Goal: Task Accomplishment & Management: Manage account settings

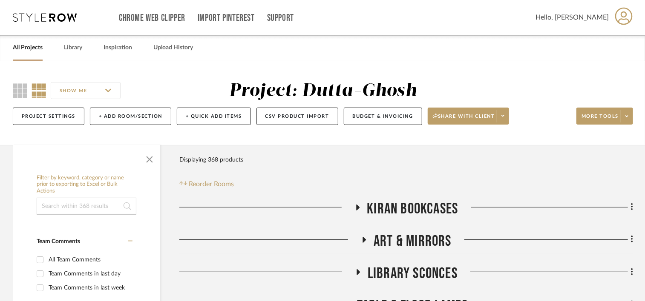
click at [32, 46] on link "All Projects" at bounding box center [28, 47] width 30 height 11
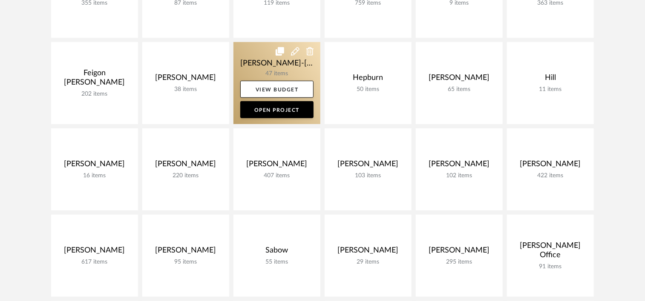
scroll to position [298, 0]
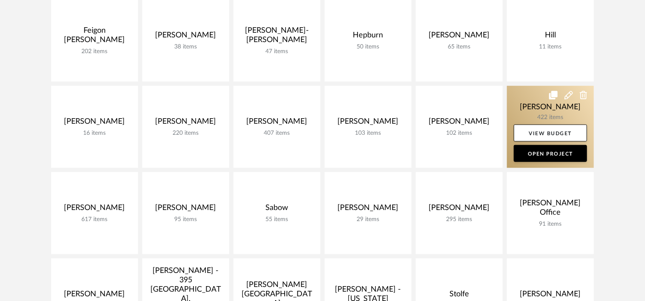
click at [522, 97] on link at bounding box center [550, 127] width 87 height 82
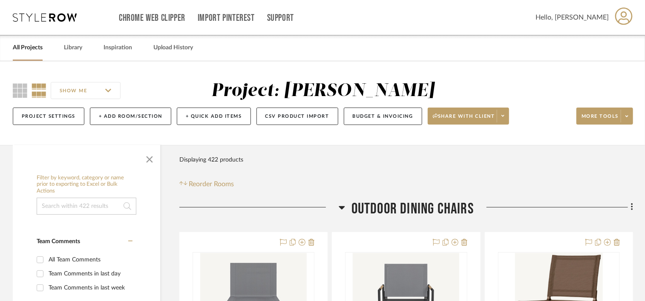
click at [416, 206] on span "Outdoor Dining Chairs" at bounding box center [412, 209] width 122 height 18
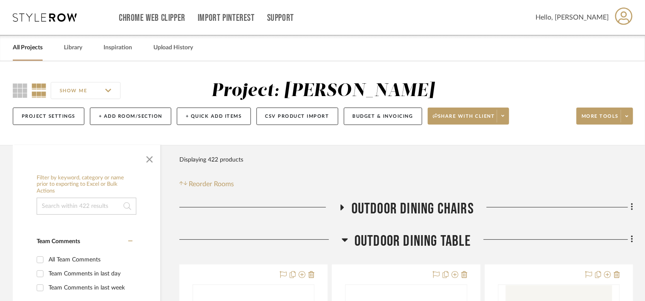
scroll to position [43, 0]
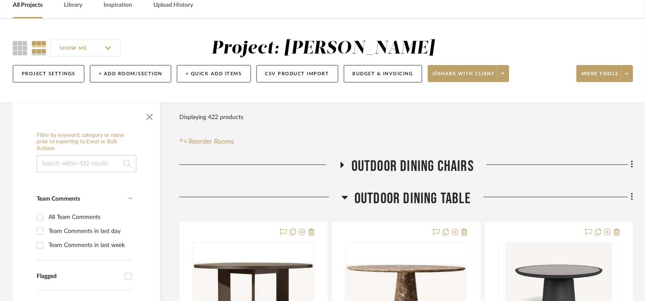
click at [416, 199] on span "Outdoor Dining Table" at bounding box center [412, 199] width 116 height 18
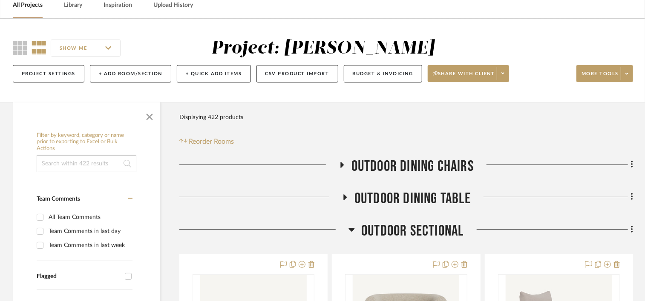
click at [417, 226] on span "Outdoor Sectional" at bounding box center [412, 231] width 102 height 18
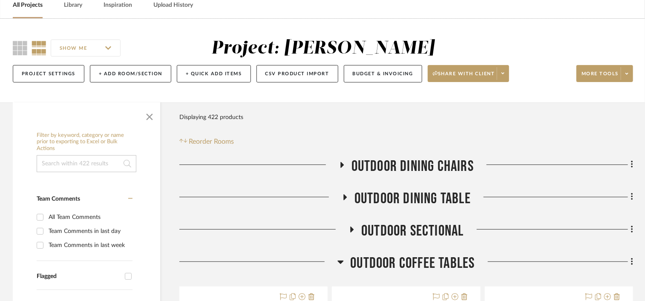
scroll to position [128, 0]
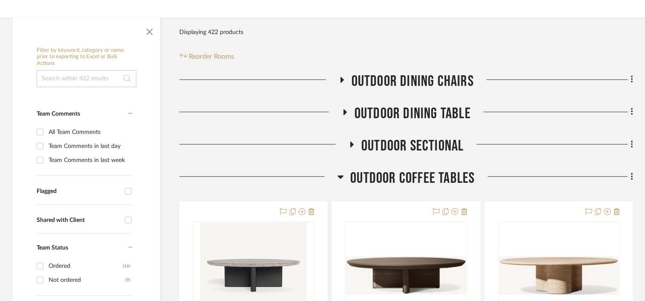
click at [427, 178] on span "Outdoor Coffee Tables" at bounding box center [412, 178] width 124 height 18
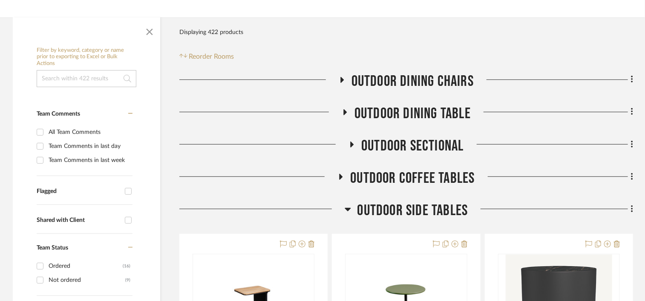
click at [410, 212] on span "Outdoor Side Tables" at bounding box center [412, 211] width 111 height 18
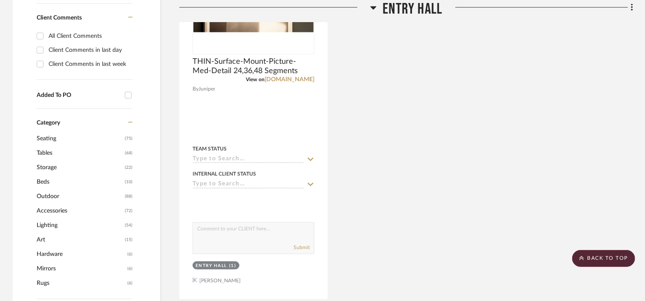
scroll to position [426, 0]
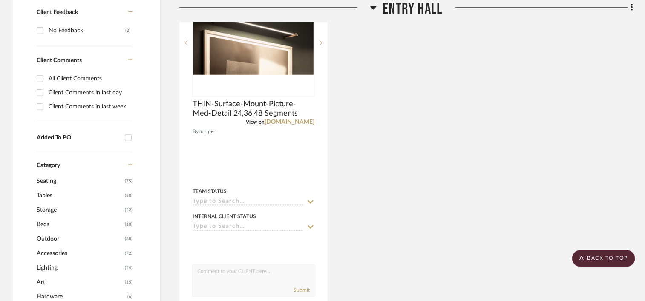
click at [415, 11] on span "Entry Hall" at bounding box center [413, 9] width 60 height 18
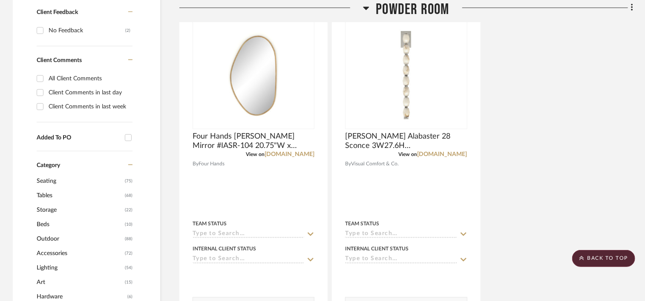
click at [415, 11] on span "Powder Room" at bounding box center [412, 9] width 73 height 18
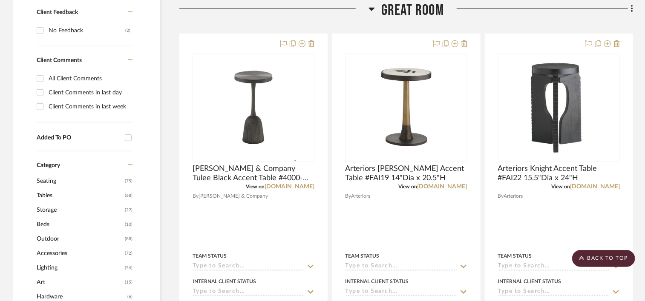
click at [415, 11] on span "Great Room" at bounding box center [412, 10] width 63 height 18
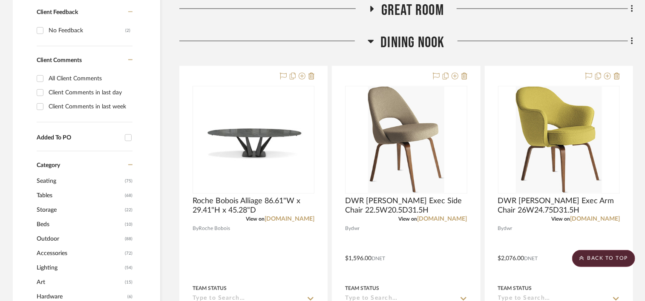
click at [409, 40] on span "Dining Nook" at bounding box center [412, 43] width 64 height 18
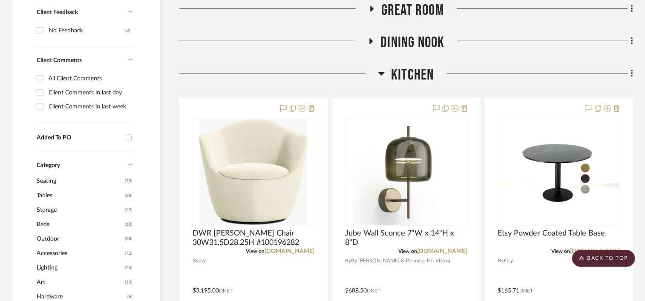
click at [404, 72] on span "Kitchen" at bounding box center [412, 75] width 43 height 18
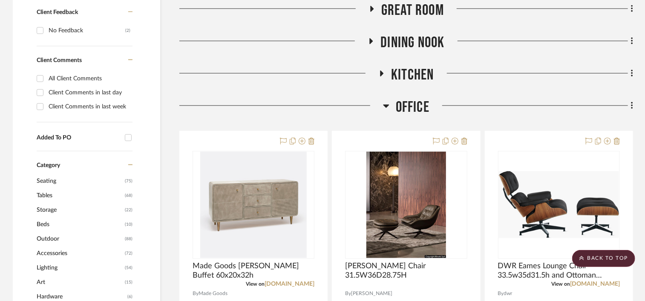
click at [411, 109] on span "Office" at bounding box center [413, 107] width 34 height 18
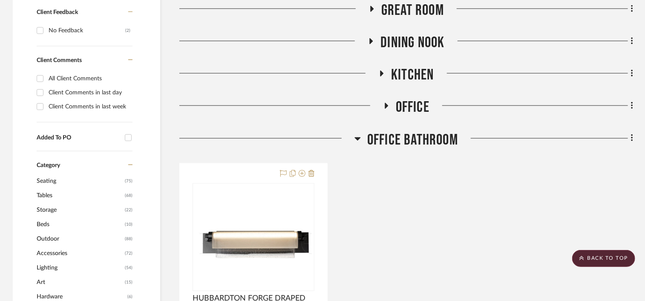
scroll to position [468, 0]
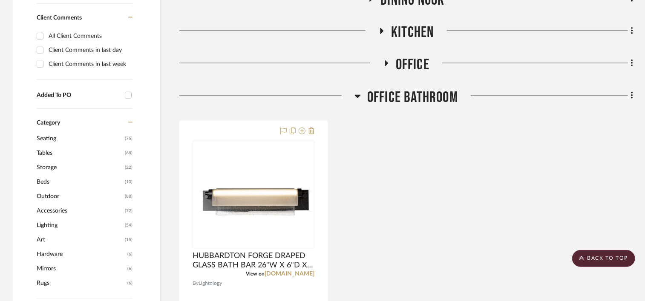
click at [415, 99] on span "Office Bathroom" at bounding box center [412, 98] width 91 height 18
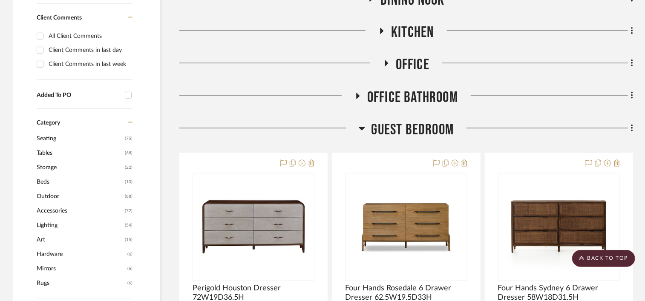
click at [408, 128] on span "Guest Bedroom" at bounding box center [412, 130] width 83 height 18
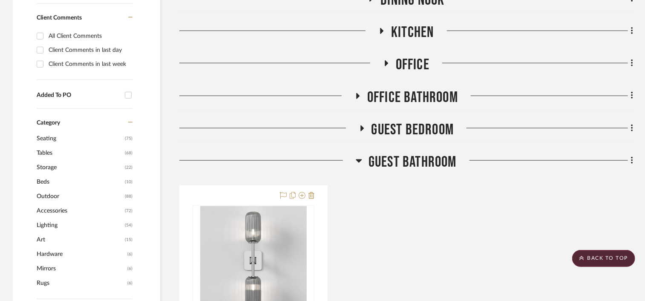
scroll to position [511, 0]
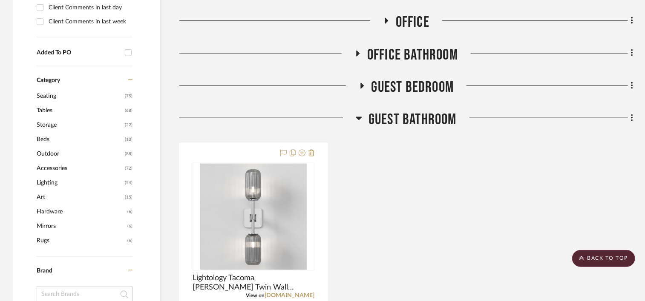
click at [420, 118] on span "Guest Bathroom" at bounding box center [412, 120] width 88 height 18
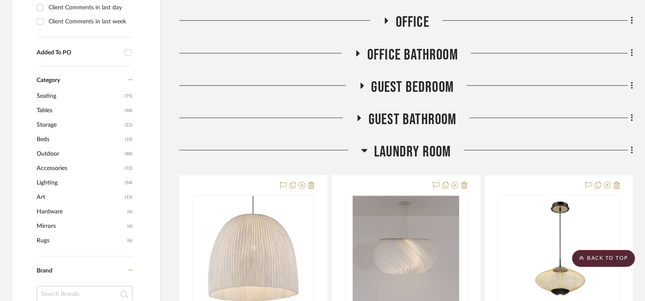
scroll to position [596, 0]
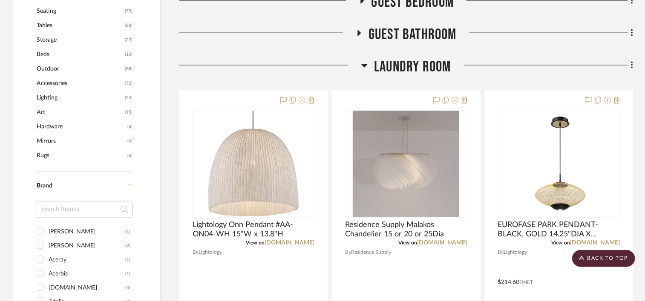
click at [422, 67] on span "Laundry Room" at bounding box center [412, 67] width 77 height 18
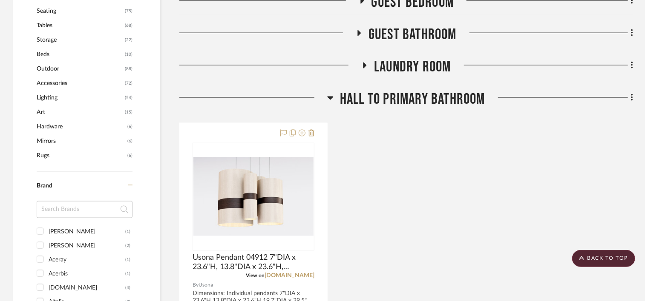
click at [405, 94] on span "Hall to Primary Bathroom" at bounding box center [412, 99] width 145 height 18
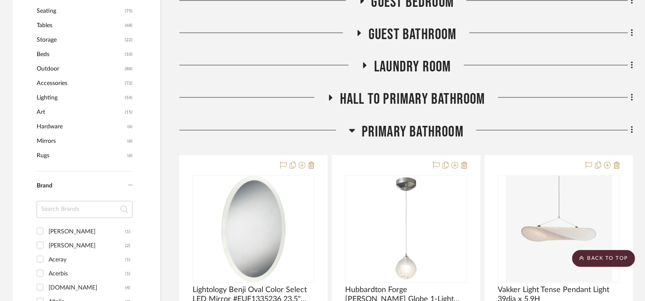
click at [390, 135] on span "Primary Bathroom" at bounding box center [413, 132] width 102 height 18
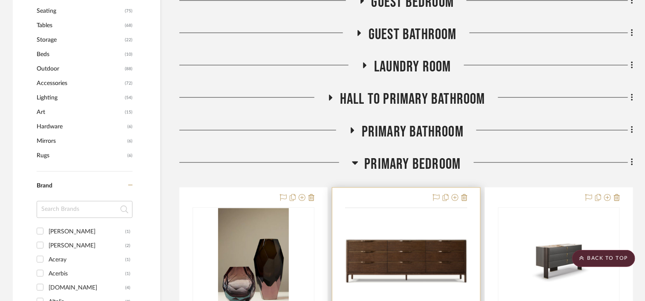
scroll to position [681, 0]
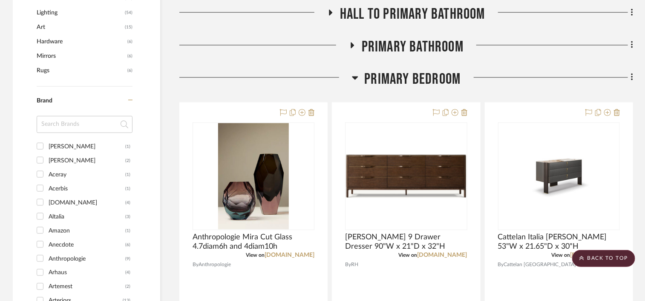
click at [416, 76] on span "Primary Bedroom" at bounding box center [412, 79] width 96 height 18
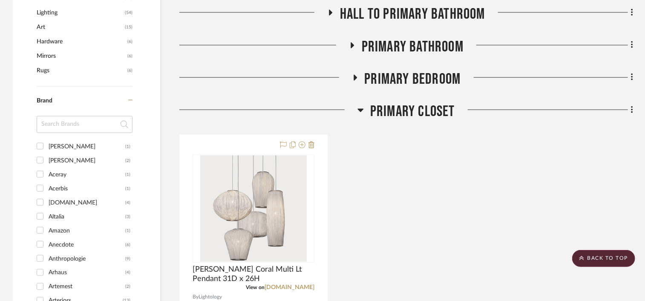
click at [400, 114] on span "Primary Closet" at bounding box center [412, 112] width 85 height 18
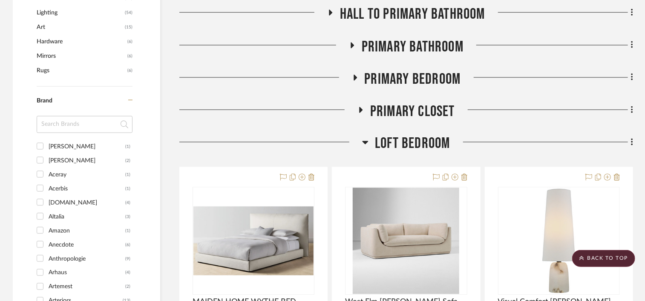
click at [400, 138] on span "Loft Bedroom" at bounding box center [412, 144] width 75 height 18
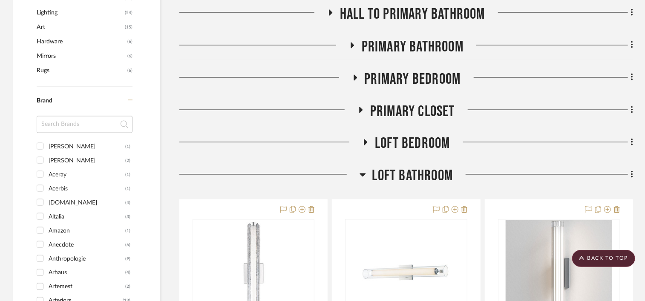
click at [399, 172] on span "Loft Bathroom" at bounding box center [412, 176] width 81 height 18
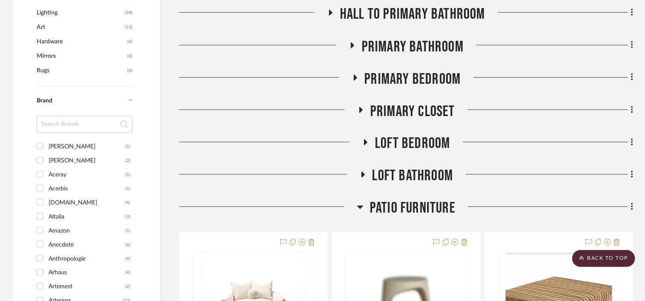
scroll to position [724, 0]
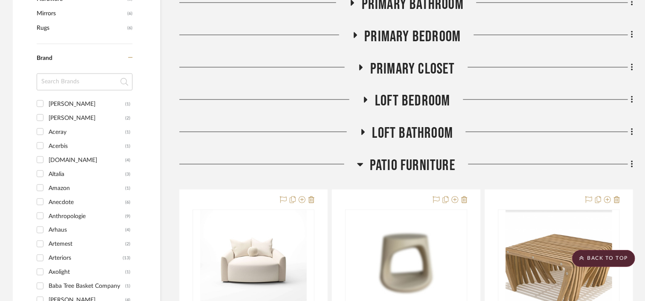
click at [412, 164] on span "PATIO FURNITURE" at bounding box center [413, 166] width 86 height 18
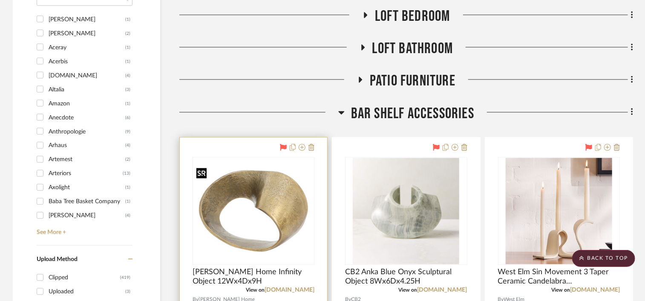
scroll to position [852, 0]
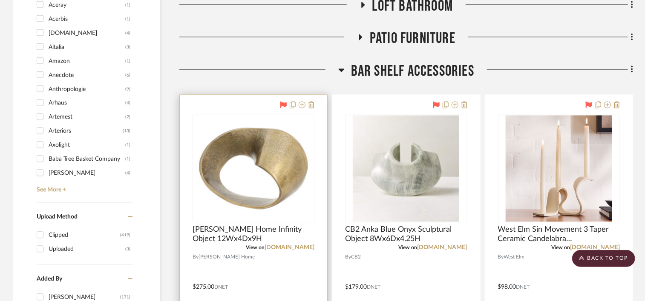
click at [282, 105] on icon at bounding box center [283, 104] width 7 height 7
click at [301, 106] on icon at bounding box center [301, 104] width 7 height 7
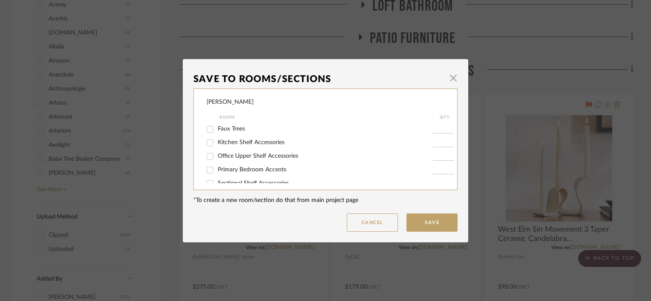
scroll to position [298, 0]
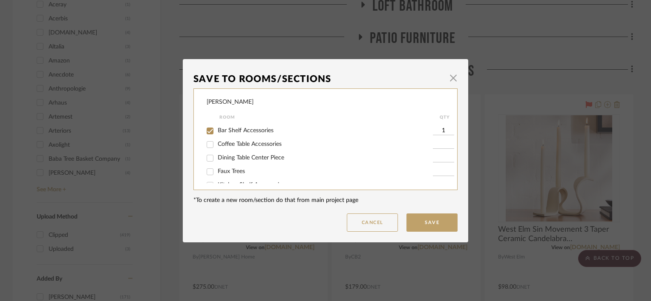
click at [243, 131] on span "Bar Shelf Accessories" at bounding box center [246, 131] width 56 height 6
click at [217, 131] on input "Bar Shelf Accessories" at bounding box center [210, 131] width 14 height 14
checkbox input "false"
click at [426, 221] on button "Save" at bounding box center [431, 223] width 51 height 18
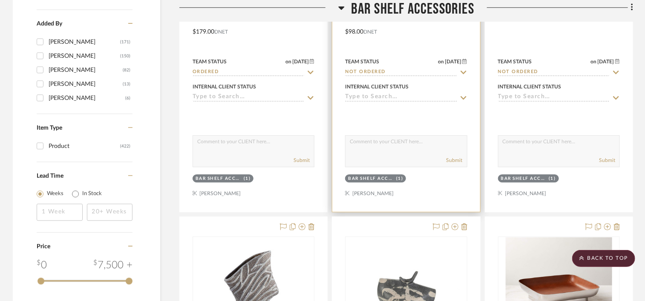
scroll to position [1235, 0]
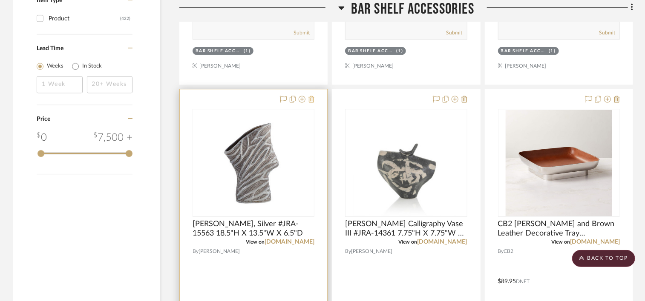
click at [311, 98] on icon at bounding box center [311, 99] width 6 height 7
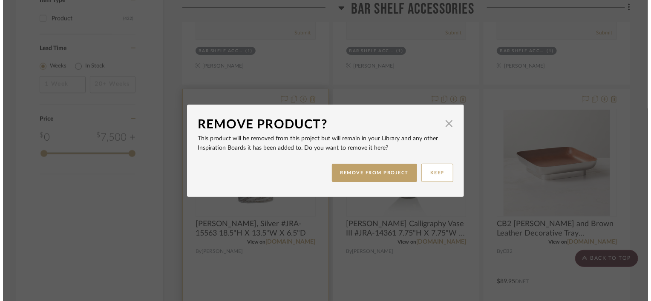
scroll to position [0, 0]
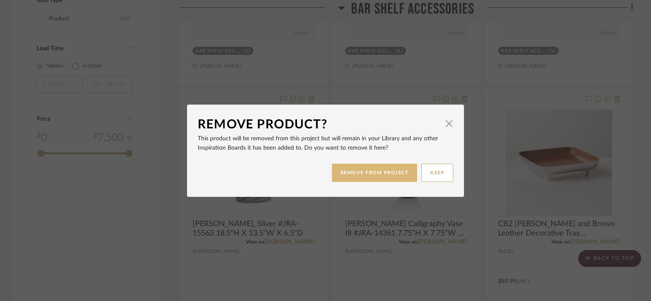
click at [358, 174] on button "REMOVE FROM PROJECT" at bounding box center [375, 173] width 86 height 18
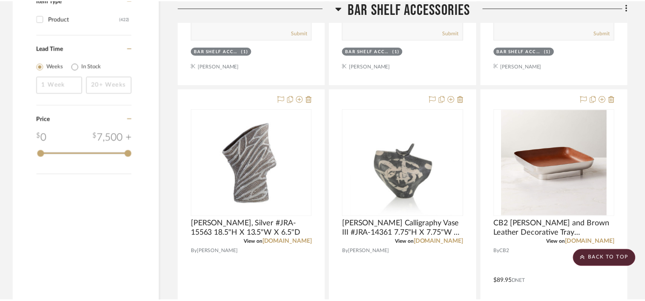
scroll to position [1235, 0]
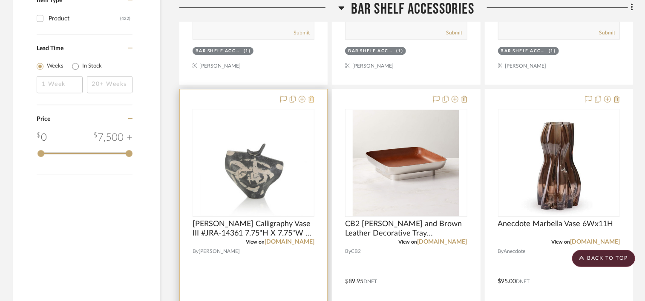
click at [312, 97] on icon at bounding box center [311, 99] width 6 height 7
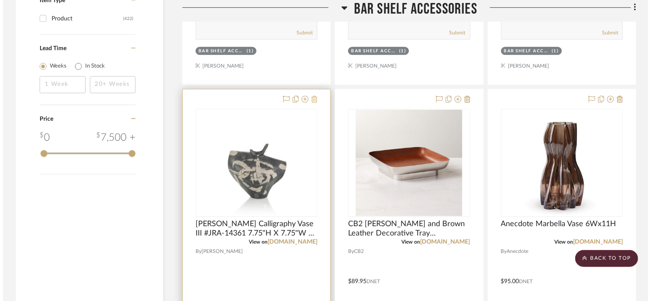
scroll to position [0, 0]
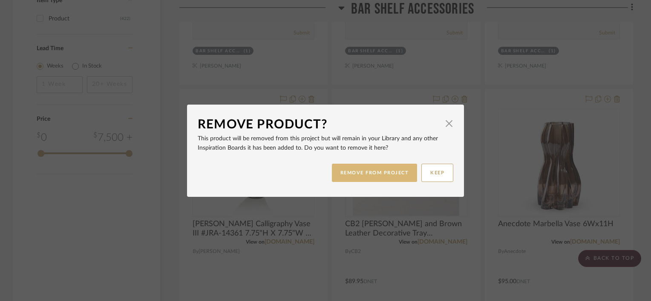
click at [356, 174] on button "REMOVE FROM PROJECT" at bounding box center [375, 173] width 86 height 18
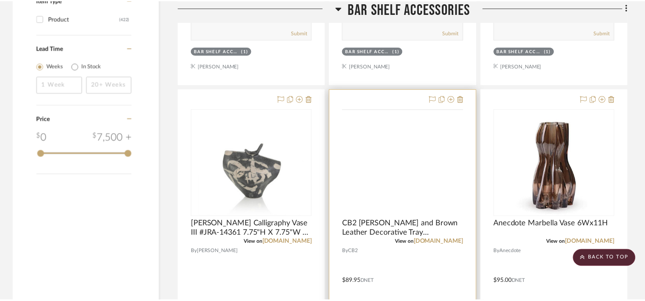
scroll to position [1235, 0]
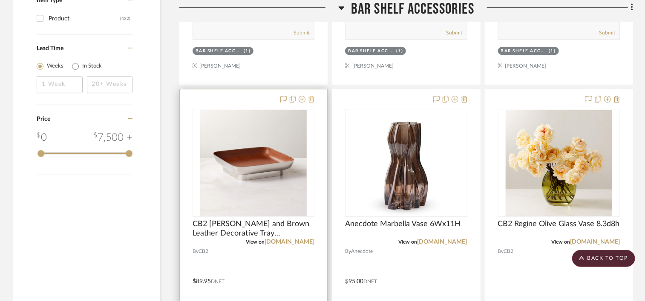
click at [312, 100] on icon at bounding box center [311, 99] width 6 height 7
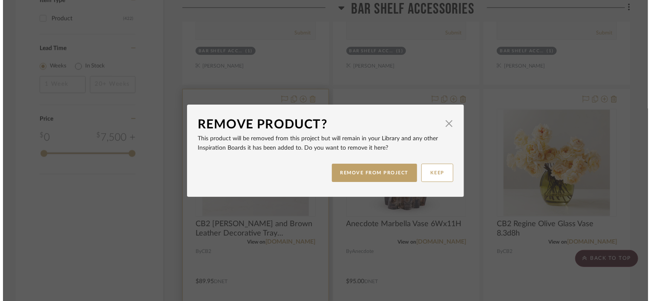
scroll to position [0, 0]
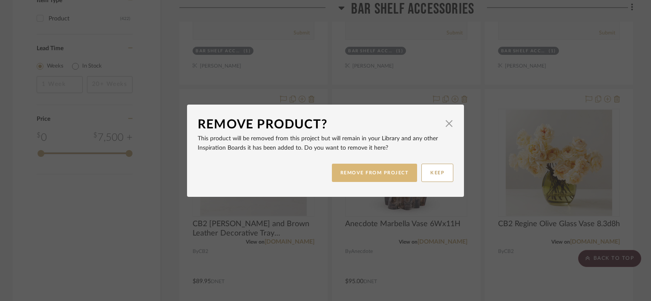
click at [353, 171] on button "REMOVE FROM PROJECT" at bounding box center [375, 173] width 86 height 18
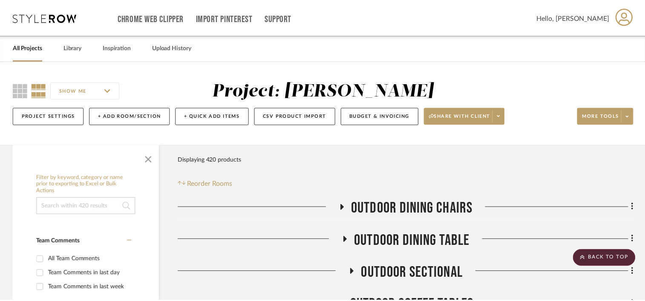
scroll to position [1235, 0]
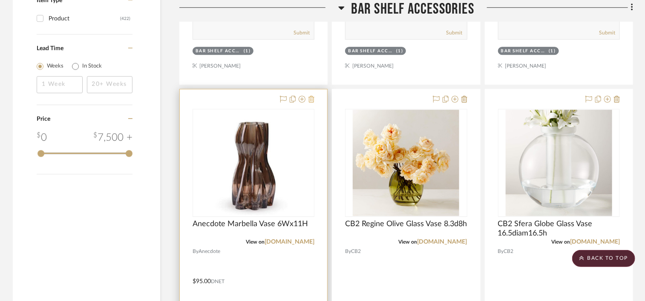
click at [312, 101] on icon at bounding box center [311, 99] width 6 height 7
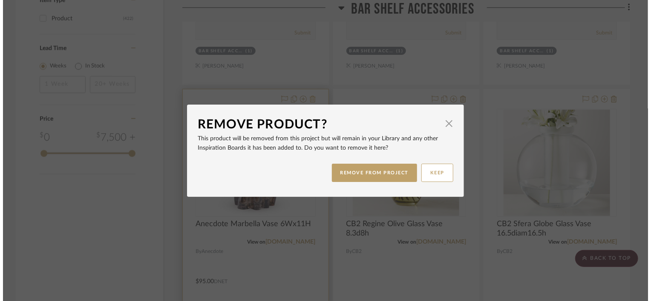
scroll to position [0, 0]
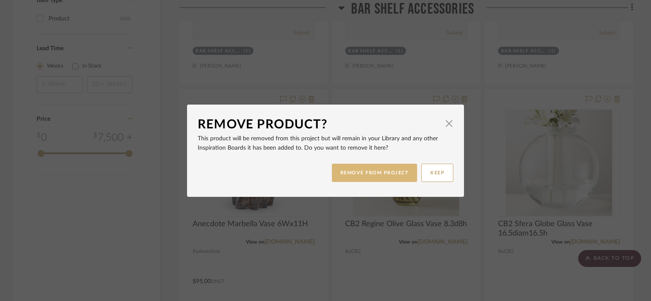
click at [365, 171] on button "REMOVE FROM PROJECT" at bounding box center [375, 173] width 86 height 18
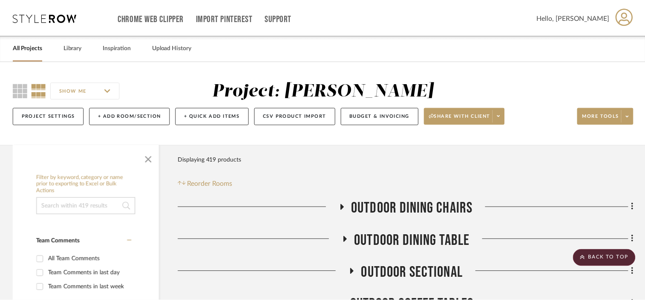
scroll to position [1235, 0]
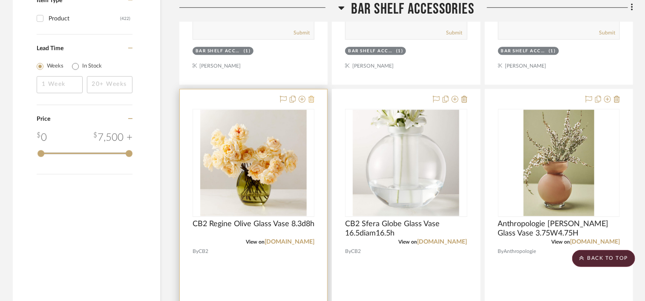
click at [312, 100] on icon at bounding box center [311, 99] width 6 height 7
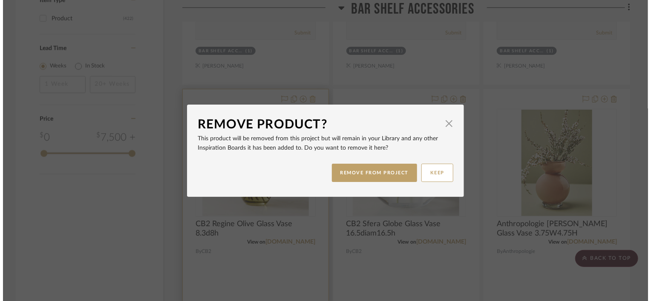
scroll to position [0, 0]
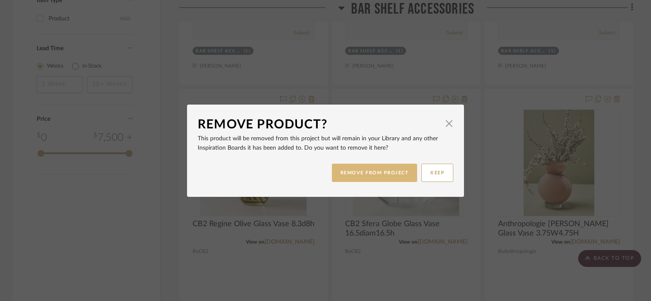
click at [335, 172] on button "REMOVE FROM PROJECT" at bounding box center [375, 173] width 86 height 18
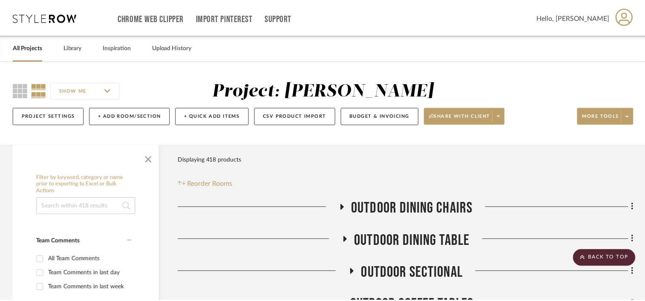
scroll to position [1235, 0]
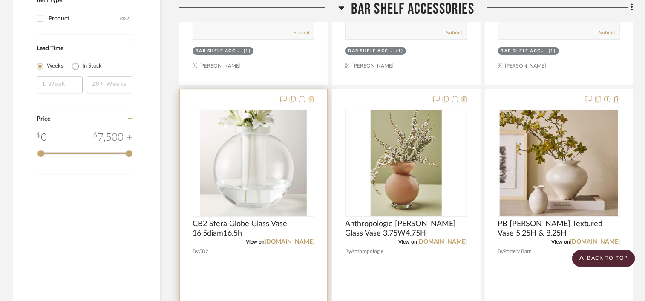
click at [310, 100] on icon at bounding box center [311, 99] width 6 height 7
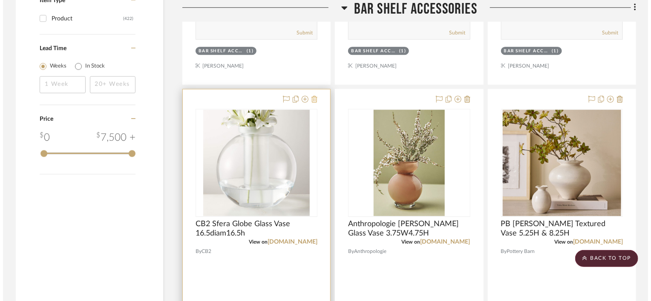
scroll to position [0, 0]
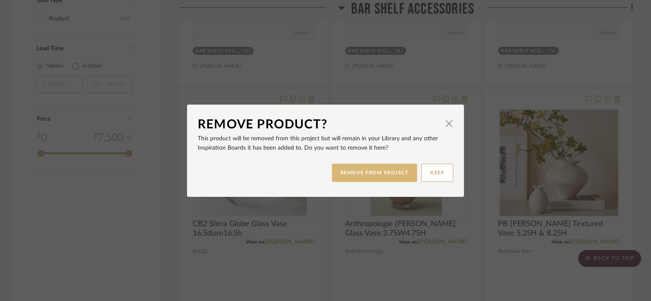
click at [339, 175] on button "REMOVE FROM PROJECT" at bounding box center [375, 173] width 86 height 18
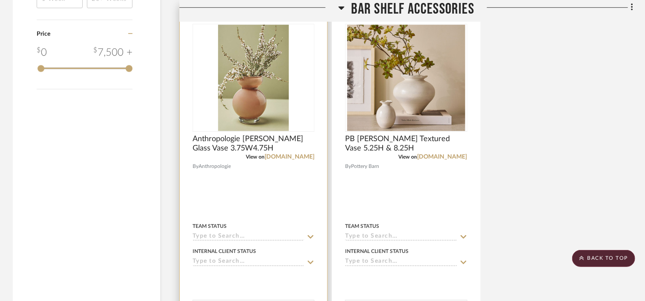
scroll to position [1235, 0]
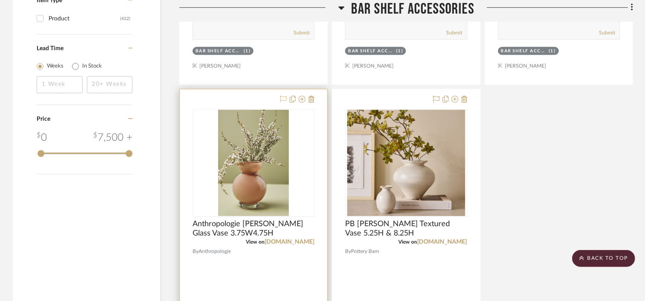
click at [284, 96] on icon at bounding box center [283, 99] width 7 height 7
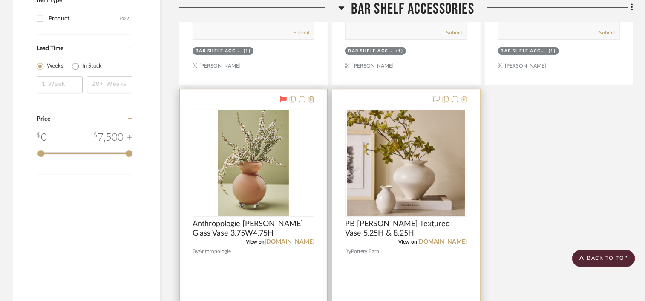
click at [465, 99] on icon at bounding box center [464, 99] width 6 height 7
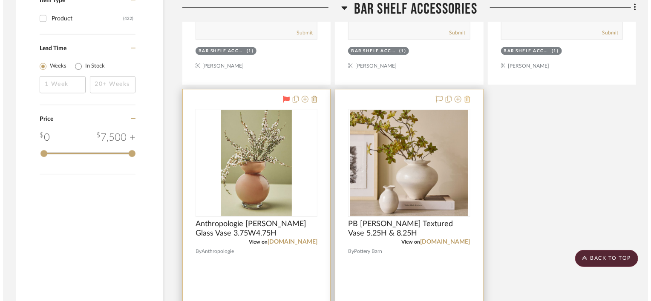
scroll to position [0, 0]
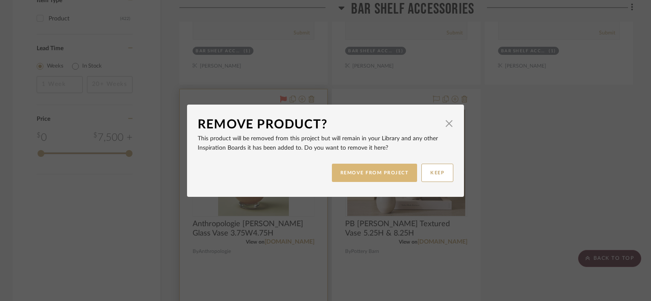
click at [391, 178] on button "REMOVE FROM PROJECT" at bounding box center [375, 173] width 86 height 18
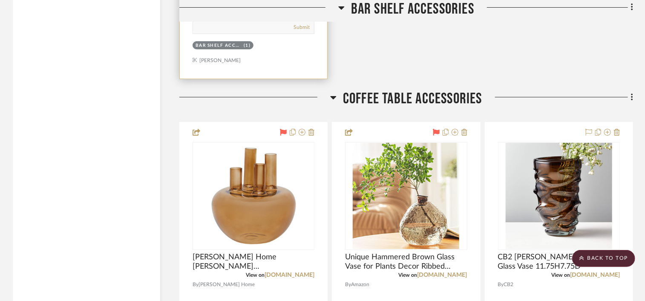
scroll to position [1661, 0]
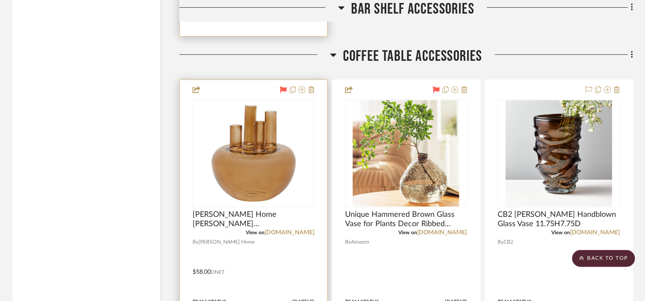
click at [281, 90] on icon at bounding box center [283, 89] width 7 height 7
click at [312, 90] on icon at bounding box center [311, 89] width 6 height 7
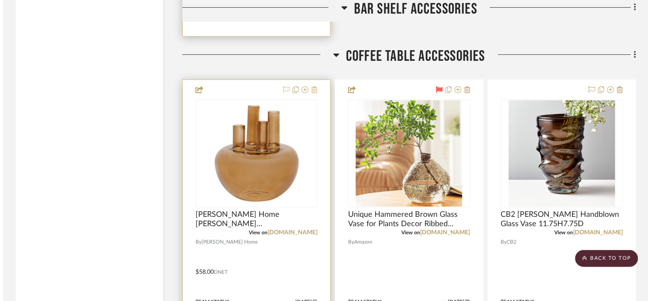
scroll to position [0, 0]
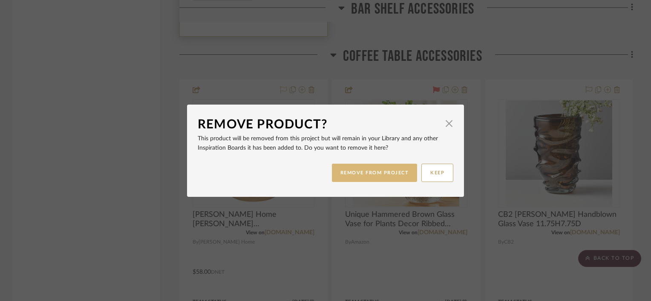
click at [359, 174] on button "REMOVE FROM PROJECT" at bounding box center [375, 173] width 86 height 18
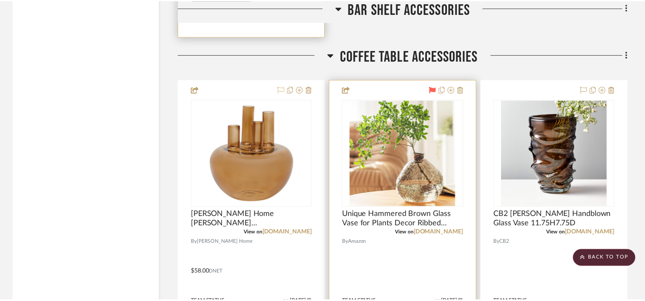
scroll to position [1661, 0]
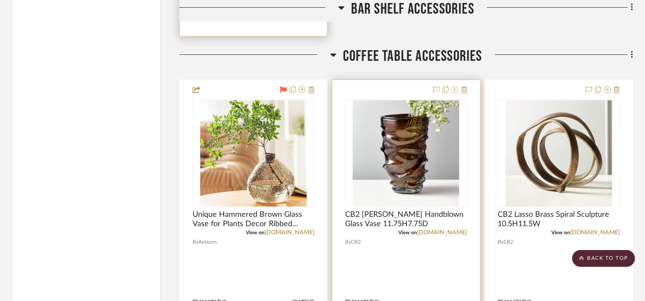
click at [454, 89] on icon at bounding box center [454, 89] width 7 height 7
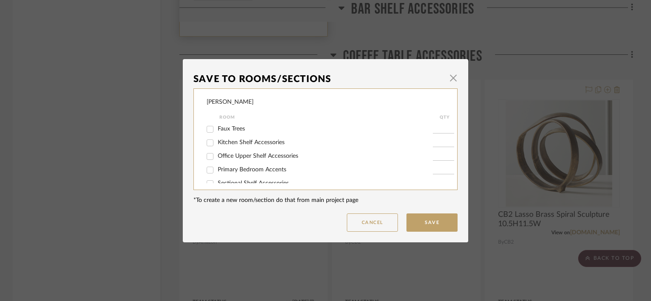
scroll to position [298, 0]
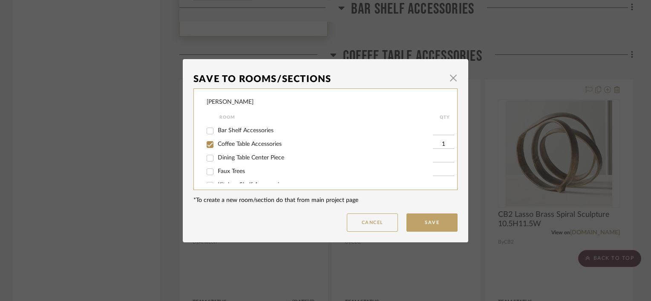
click at [258, 143] on span "Coffee Table Accessories" at bounding box center [250, 144] width 64 height 6
click at [217, 143] on input "Coffee Table Accessories" at bounding box center [210, 145] width 14 height 14
checkbox input "false"
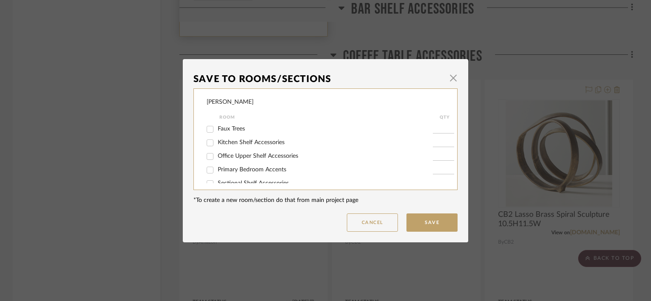
click at [273, 168] on span "Primary Bedroom Accents" at bounding box center [252, 170] width 69 height 6
click at [217, 168] on input "Primary Bedroom Accents" at bounding box center [210, 171] width 14 height 14
checkbox input "true"
type input "1"
click at [419, 220] on button "Save" at bounding box center [431, 223] width 51 height 18
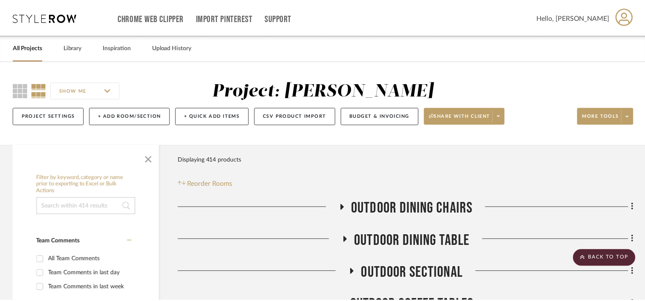
scroll to position [1661, 0]
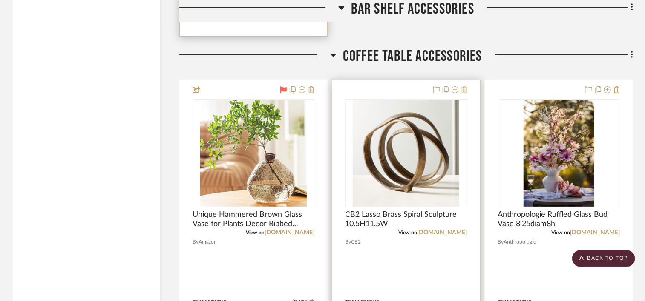
click at [466, 89] on icon at bounding box center [464, 89] width 6 height 7
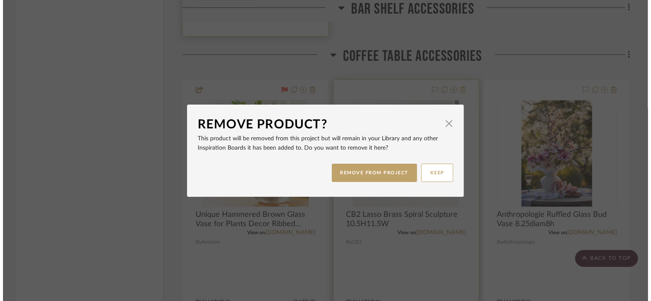
scroll to position [0, 0]
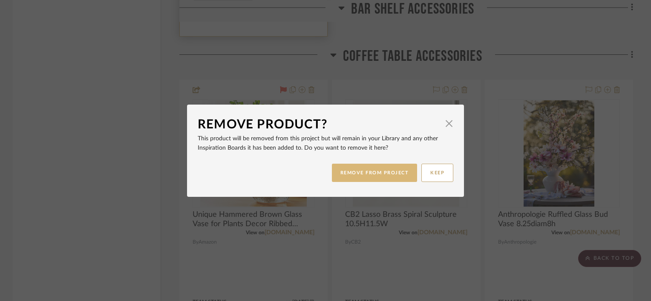
click at [392, 167] on button "REMOVE FROM PROJECT" at bounding box center [375, 173] width 86 height 18
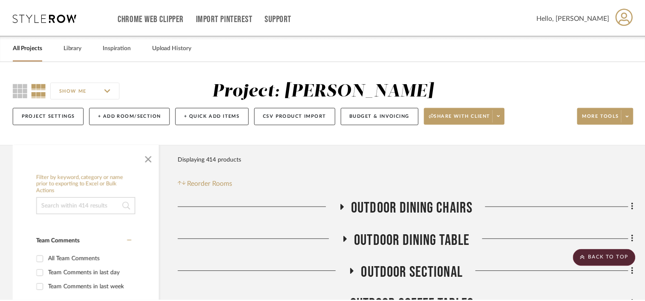
scroll to position [1661, 0]
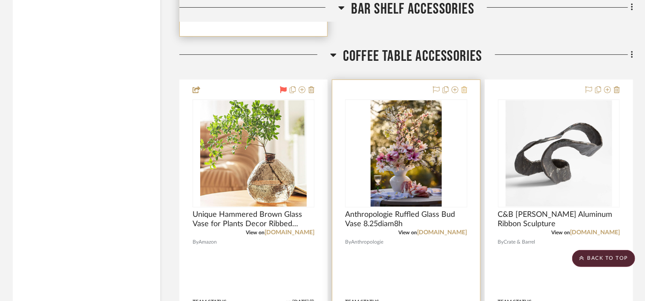
click at [464, 92] on icon at bounding box center [464, 89] width 6 height 7
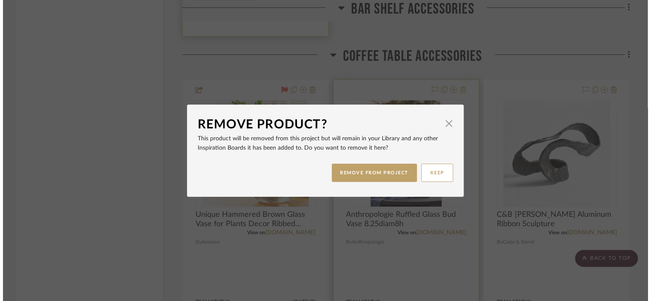
scroll to position [0, 0]
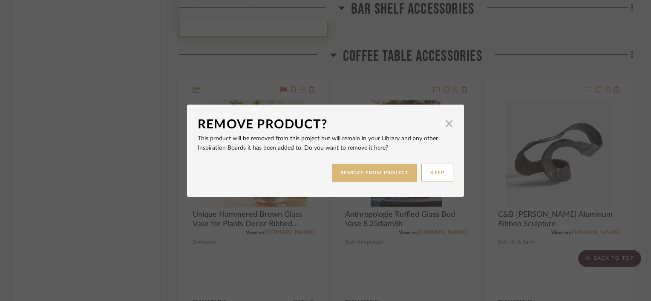
click at [380, 173] on button "REMOVE FROM PROJECT" at bounding box center [375, 173] width 86 height 18
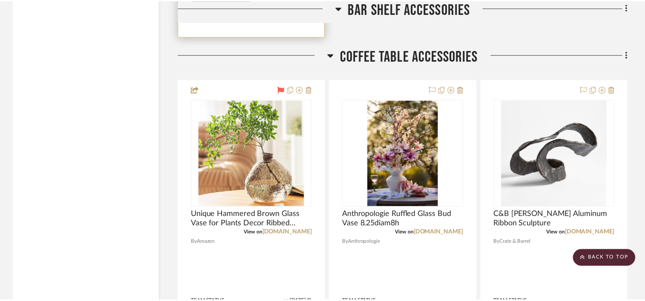
scroll to position [1661, 0]
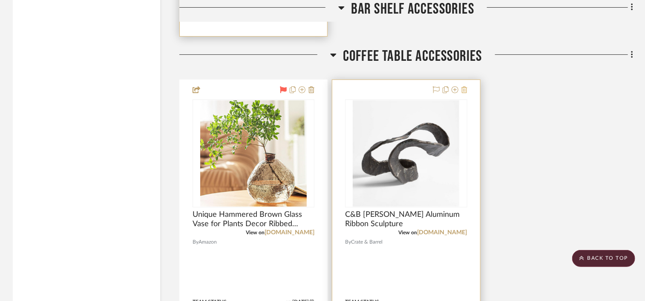
click at [465, 88] on icon at bounding box center [464, 89] width 6 height 7
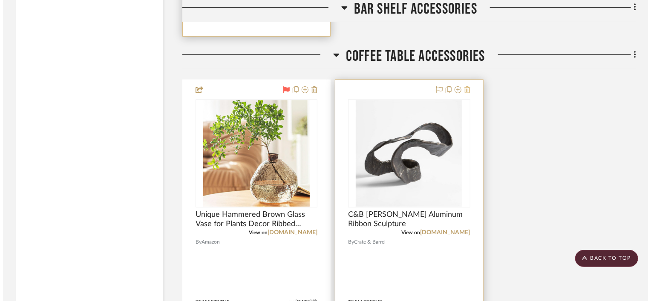
scroll to position [0, 0]
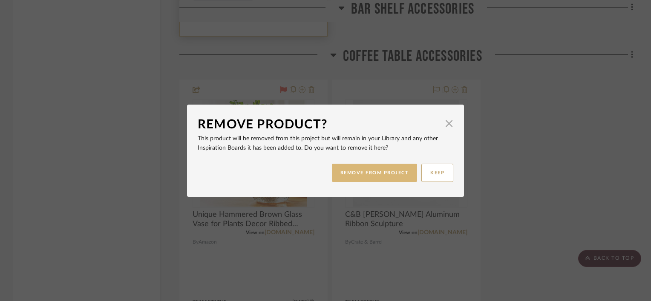
click at [390, 175] on button "REMOVE FROM PROJECT" at bounding box center [375, 173] width 86 height 18
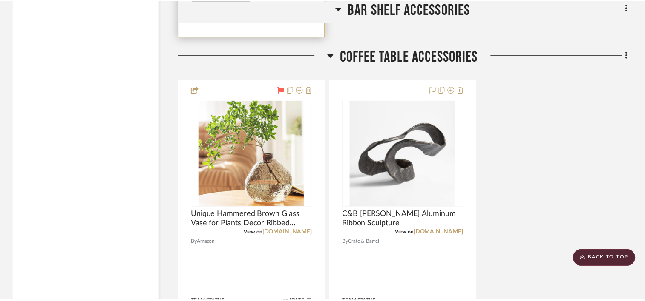
scroll to position [1661, 0]
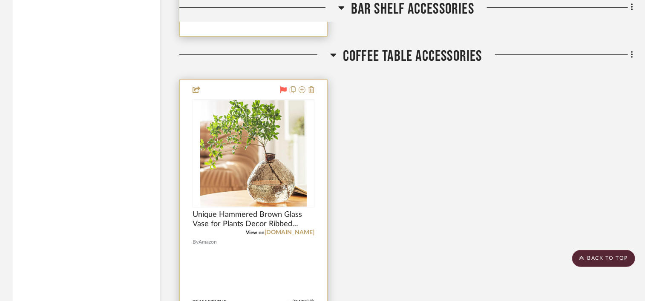
click at [308, 88] on div at bounding box center [295, 90] width 37 height 10
click at [312, 91] on icon at bounding box center [311, 89] width 6 height 7
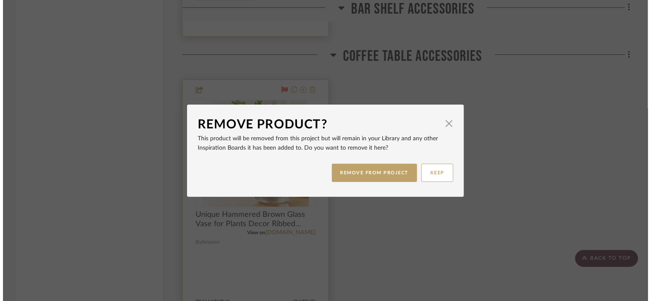
scroll to position [0, 0]
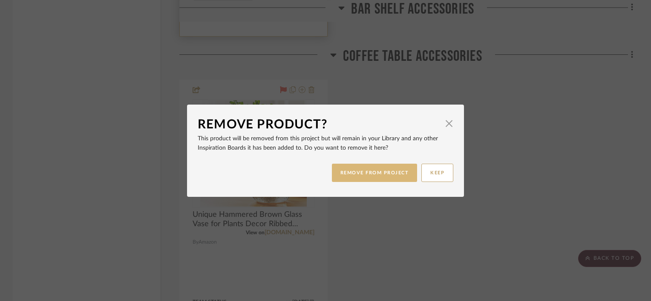
click at [392, 170] on button "REMOVE FROM PROJECT" at bounding box center [375, 173] width 86 height 18
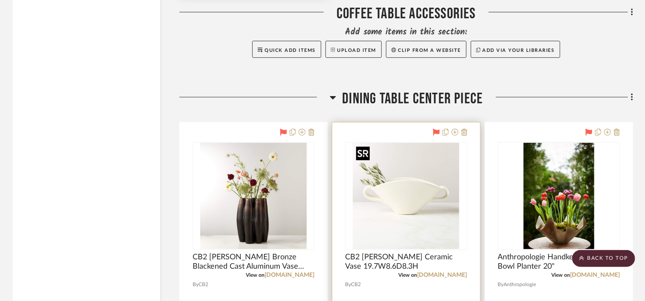
scroll to position [1746, 0]
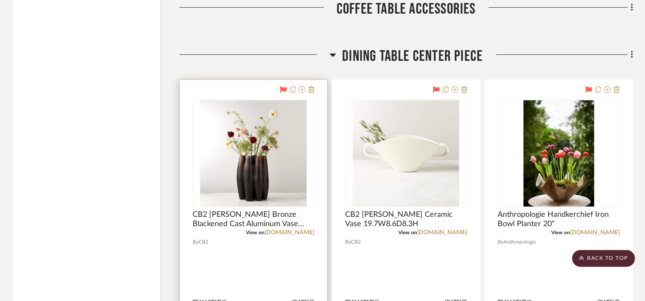
click at [283, 89] on icon at bounding box center [283, 89] width 7 height 7
click at [310, 89] on icon at bounding box center [311, 89] width 6 height 7
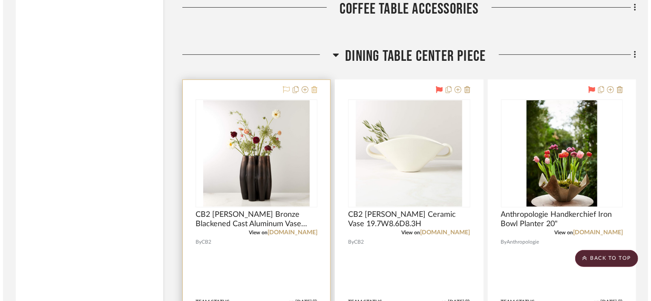
scroll to position [0, 0]
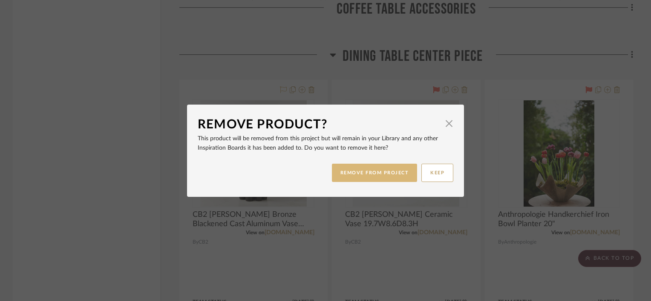
click at [371, 169] on button "REMOVE FROM PROJECT" at bounding box center [375, 173] width 86 height 18
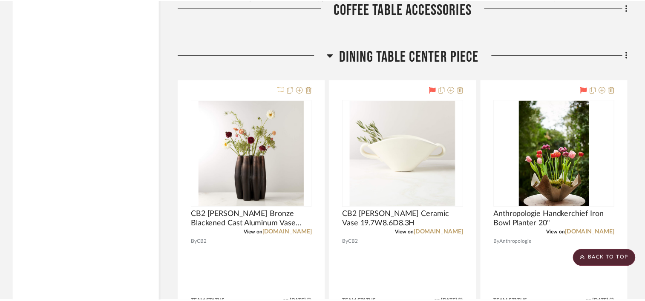
scroll to position [1746, 0]
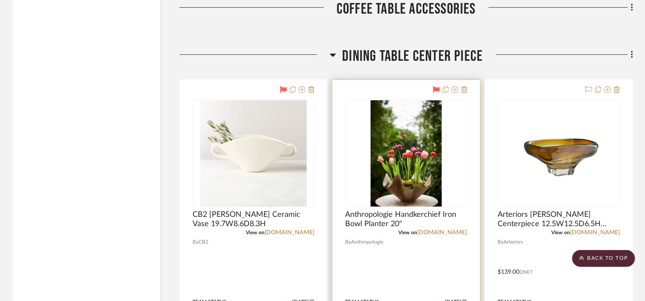
click at [433, 89] on icon at bounding box center [436, 89] width 7 height 7
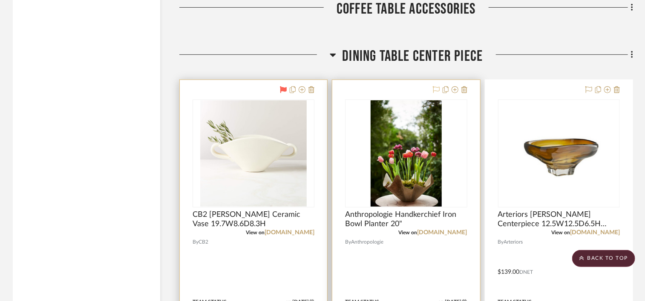
click at [283, 91] on icon at bounding box center [283, 89] width 7 height 7
click at [312, 89] on icon at bounding box center [311, 89] width 6 height 7
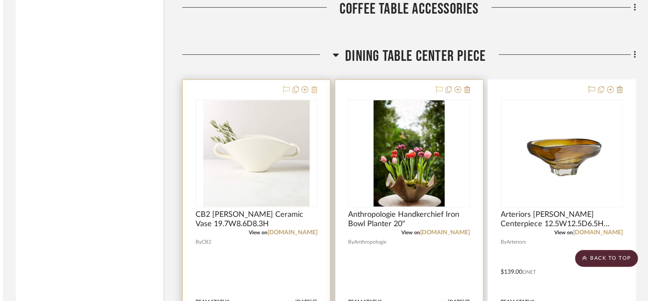
scroll to position [0, 0]
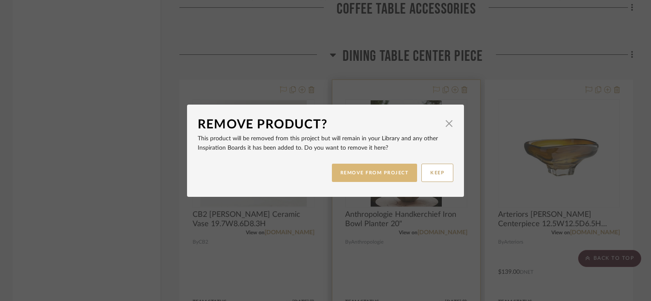
click at [350, 172] on button "REMOVE FROM PROJECT" at bounding box center [375, 173] width 86 height 18
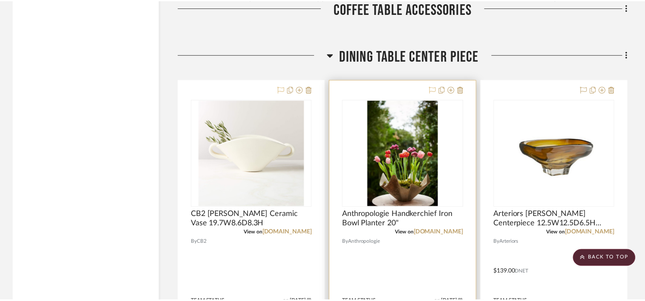
scroll to position [1746, 0]
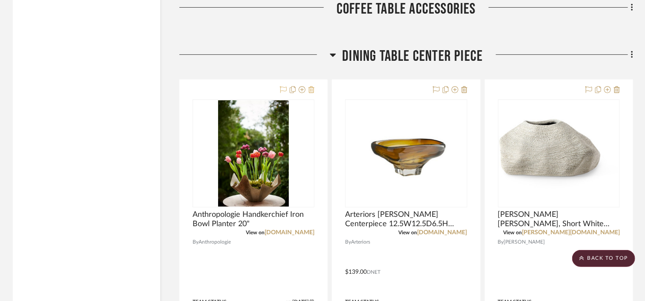
click at [312, 90] on icon at bounding box center [311, 89] width 6 height 7
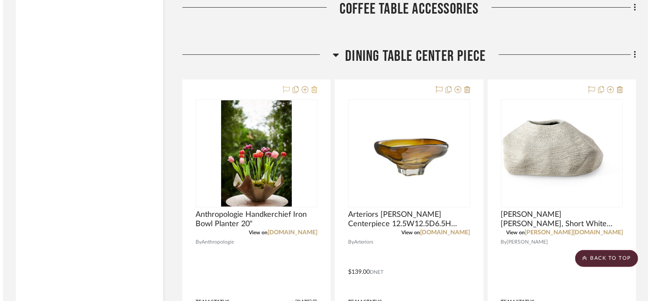
scroll to position [0, 0]
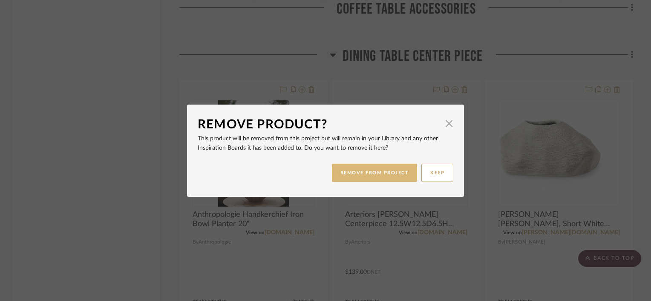
click at [349, 171] on button "REMOVE FROM PROJECT" at bounding box center [375, 173] width 86 height 18
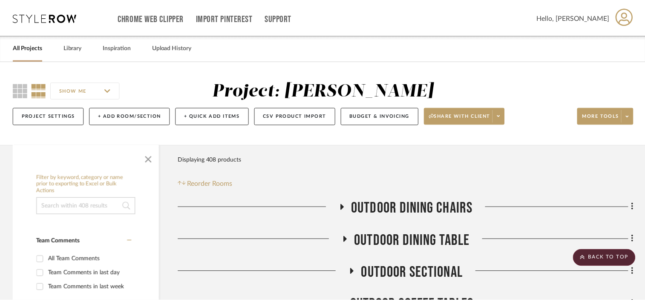
scroll to position [1746, 0]
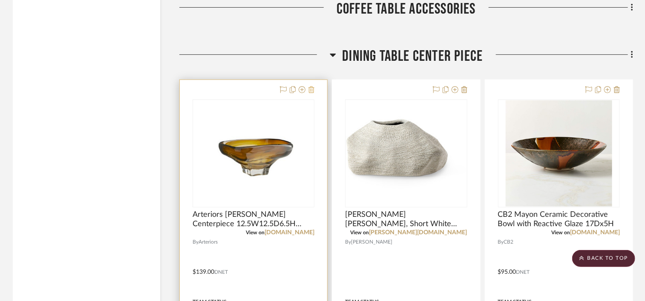
click at [311, 90] on icon at bounding box center [311, 89] width 6 height 7
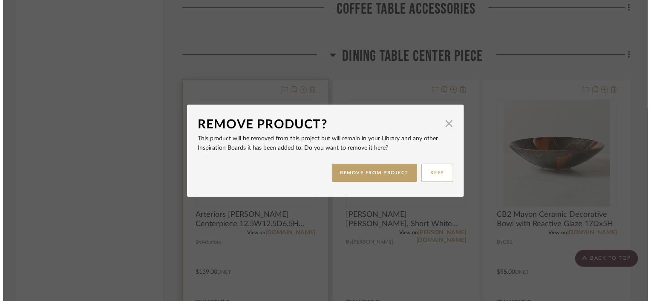
scroll to position [0, 0]
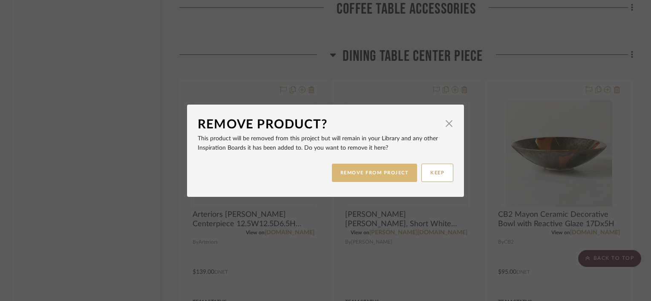
click at [339, 176] on button "REMOVE FROM PROJECT" at bounding box center [375, 173] width 86 height 18
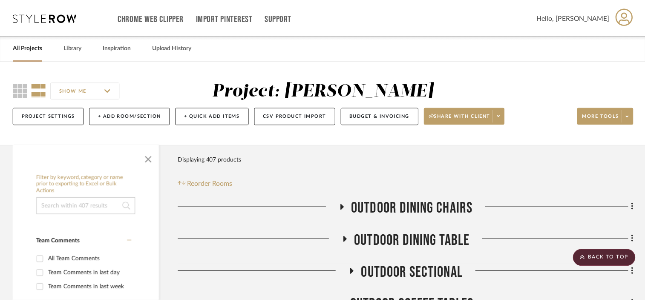
scroll to position [1746, 0]
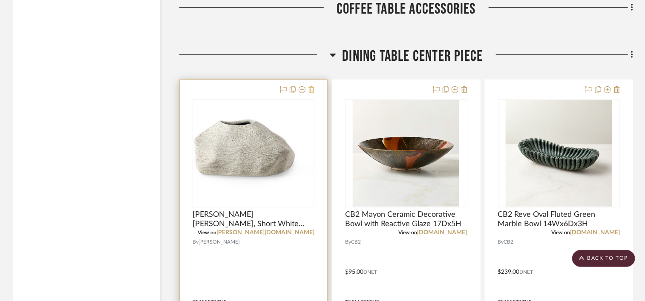
click at [313, 91] on icon at bounding box center [311, 89] width 6 height 7
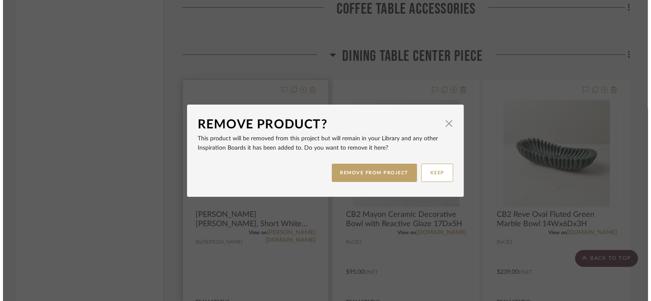
scroll to position [0, 0]
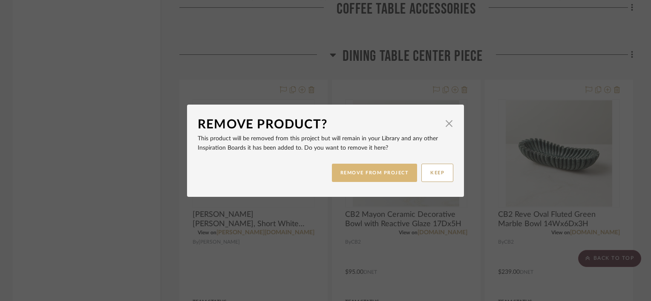
click at [336, 170] on button "REMOVE FROM PROJECT" at bounding box center [375, 173] width 86 height 18
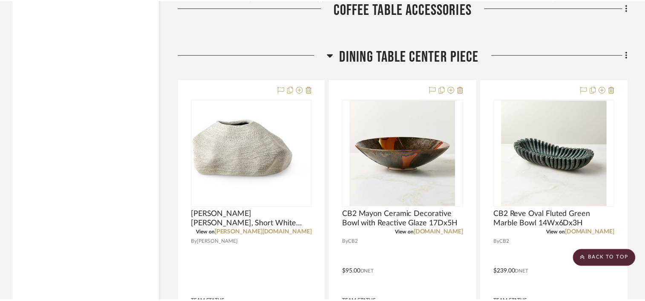
scroll to position [1746, 0]
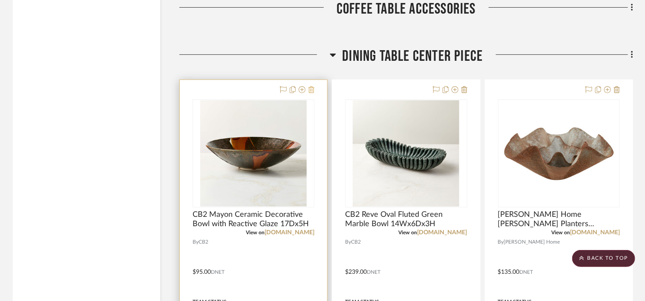
click at [312, 87] on icon at bounding box center [311, 89] width 6 height 7
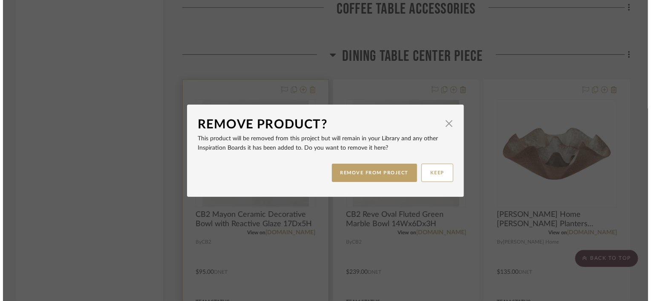
scroll to position [0, 0]
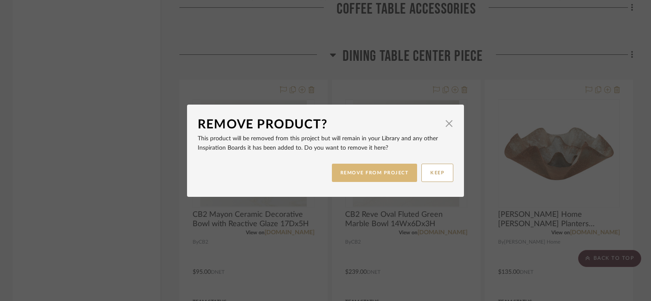
click at [351, 174] on button "REMOVE FROM PROJECT" at bounding box center [375, 173] width 86 height 18
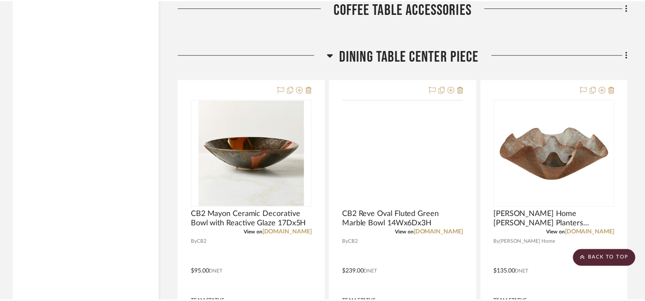
scroll to position [1746, 0]
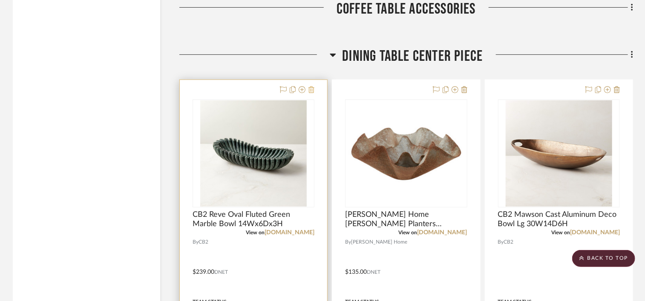
click at [311, 91] on icon at bounding box center [311, 89] width 6 height 7
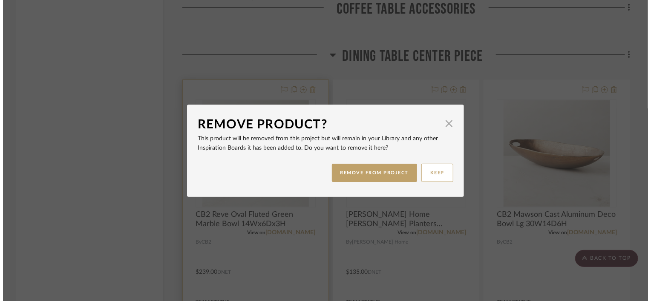
scroll to position [0, 0]
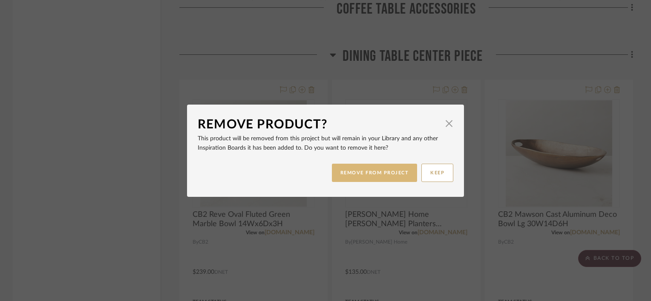
click at [344, 171] on button "REMOVE FROM PROJECT" at bounding box center [375, 173] width 86 height 18
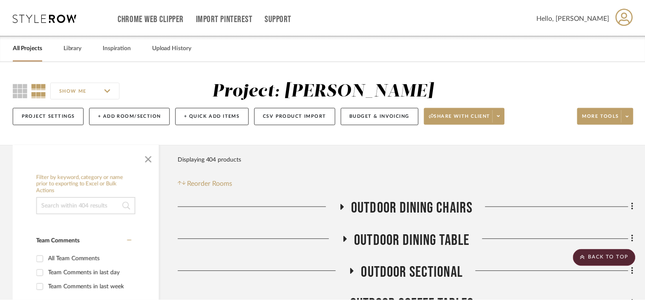
scroll to position [1746, 0]
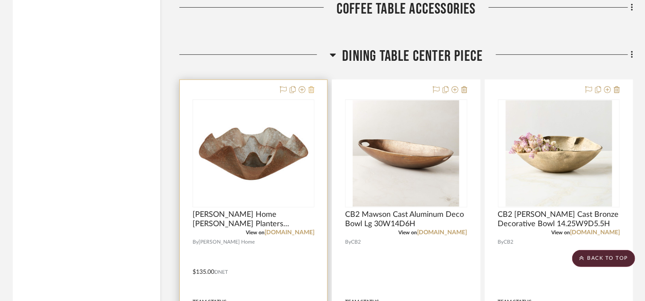
click at [313, 89] on icon at bounding box center [311, 89] width 6 height 7
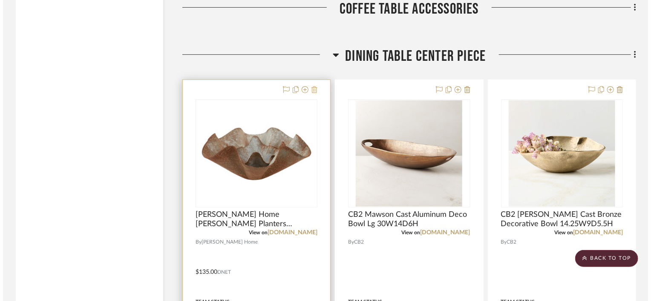
scroll to position [0, 0]
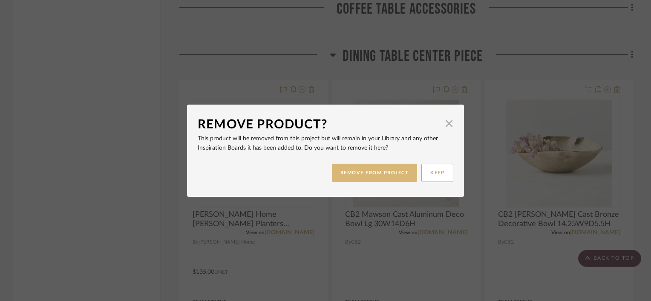
click at [361, 166] on button "REMOVE FROM PROJECT" at bounding box center [375, 173] width 86 height 18
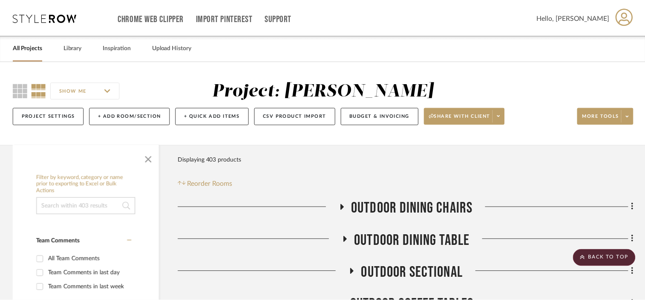
scroll to position [1746, 0]
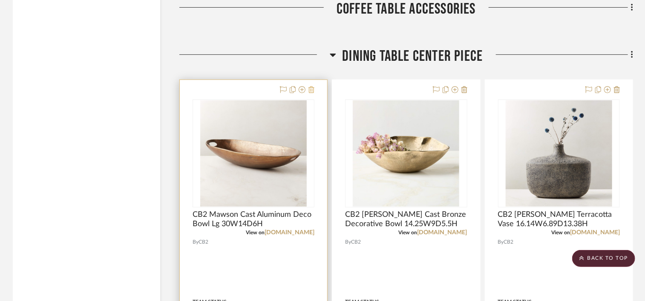
click at [313, 91] on icon at bounding box center [311, 89] width 6 height 7
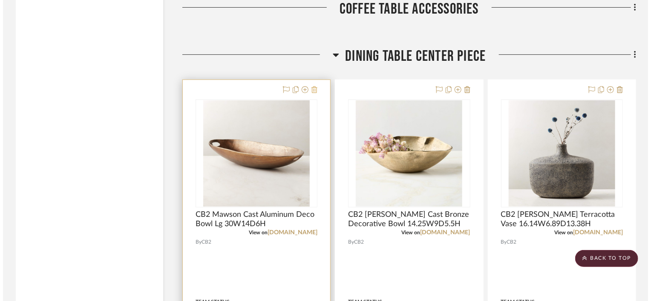
scroll to position [0, 0]
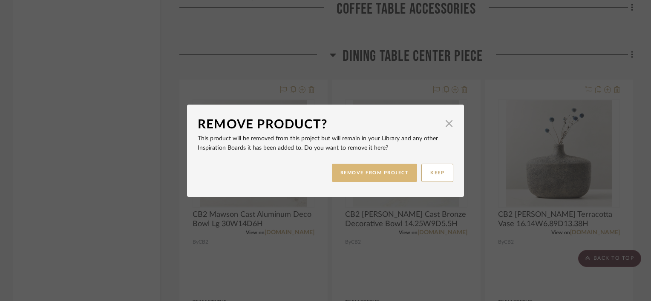
click at [338, 170] on button "REMOVE FROM PROJECT" at bounding box center [375, 173] width 86 height 18
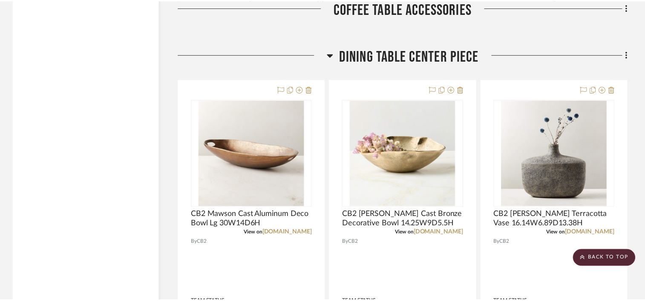
scroll to position [1746, 0]
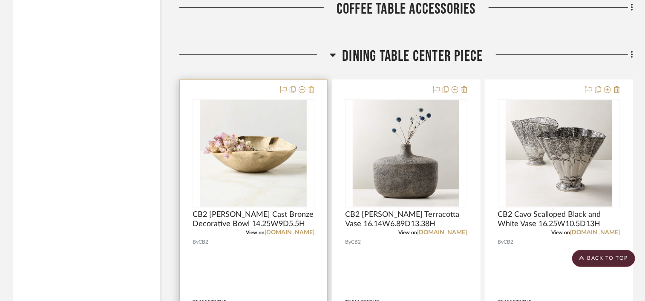
click at [312, 92] on icon at bounding box center [311, 89] width 6 height 7
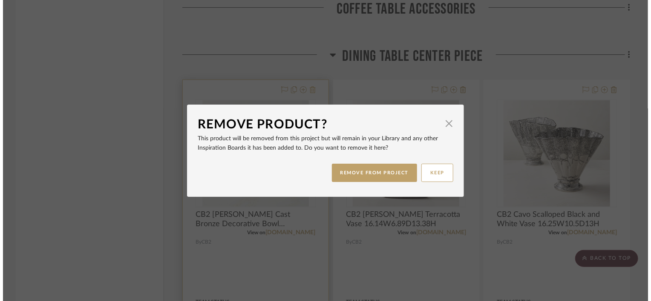
scroll to position [0, 0]
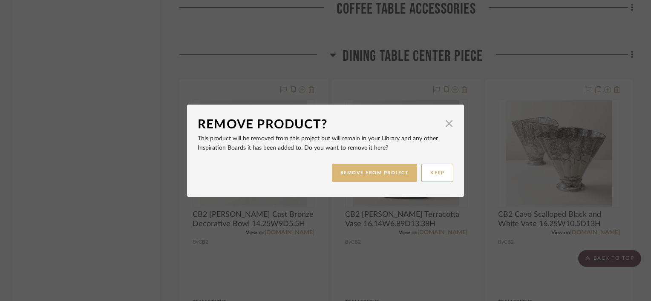
click at [362, 173] on button "REMOVE FROM PROJECT" at bounding box center [375, 173] width 86 height 18
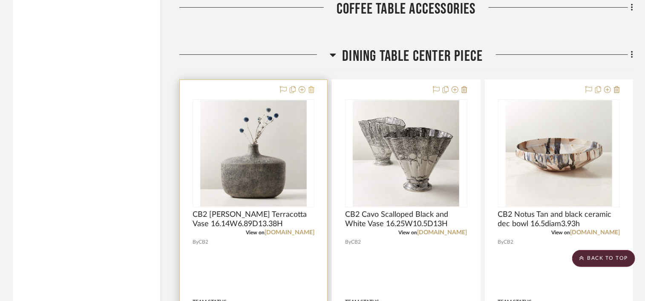
click at [312, 92] on icon at bounding box center [311, 89] width 6 height 7
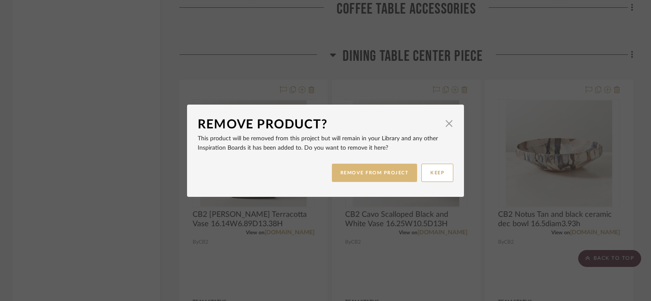
click at [350, 174] on button "REMOVE FROM PROJECT" at bounding box center [375, 173] width 86 height 18
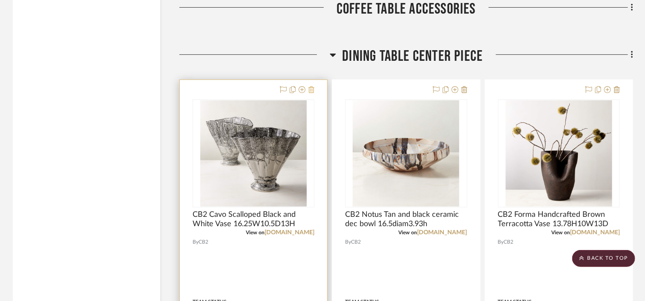
click at [310, 89] on icon at bounding box center [311, 89] width 6 height 7
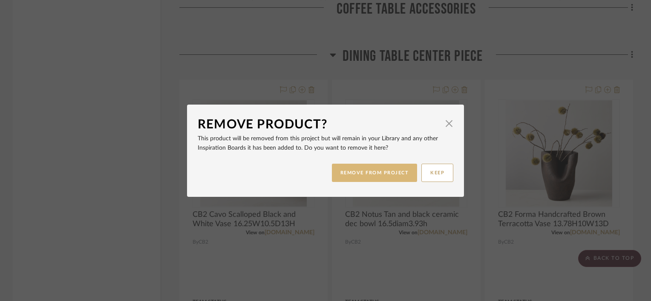
click at [342, 172] on button "REMOVE FROM PROJECT" at bounding box center [375, 173] width 86 height 18
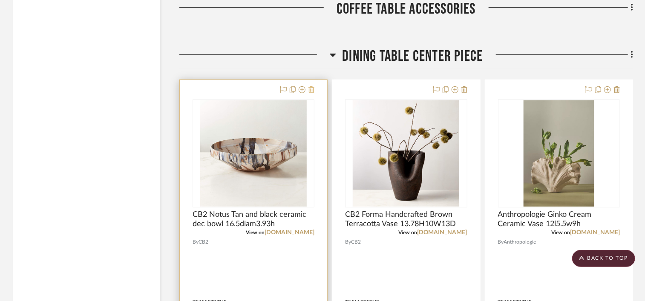
click at [313, 91] on icon at bounding box center [311, 89] width 6 height 7
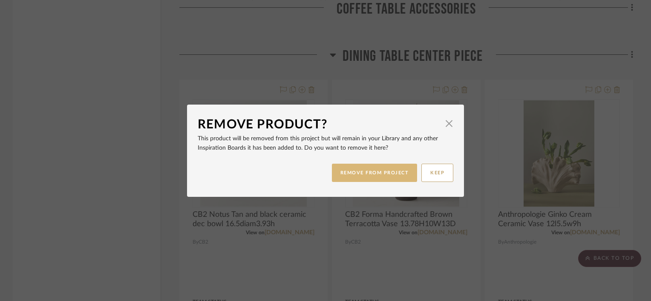
click at [375, 172] on button "REMOVE FROM PROJECT" at bounding box center [375, 173] width 86 height 18
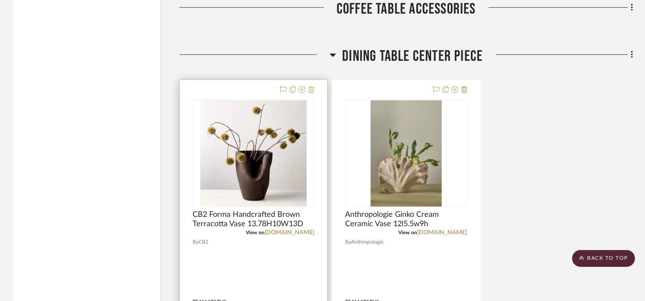
click at [311, 90] on icon at bounding box center [311, 89] width 6 height 7
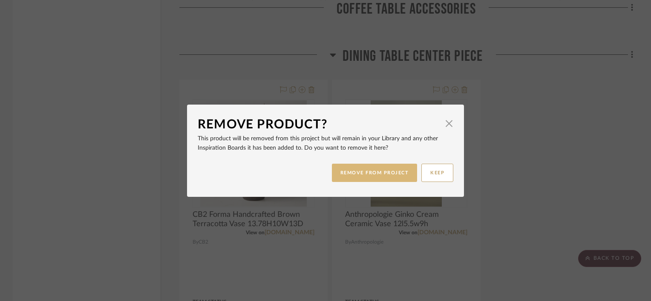
click at [379, 169] on button "REMOVE FROM PROJECT" at bounding box center [375, 173] width 86 height 18
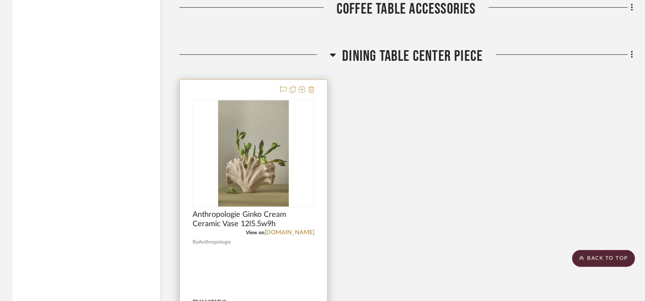
click at [312, 92] on icon at bounding box center [311, 89] width 6 height 7
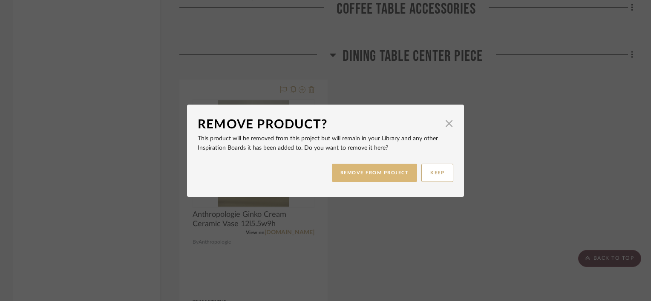
click at [371, 172] on button "REMOVE FROM PROJECT" at bounding box center [375, 173] width 86 height 18
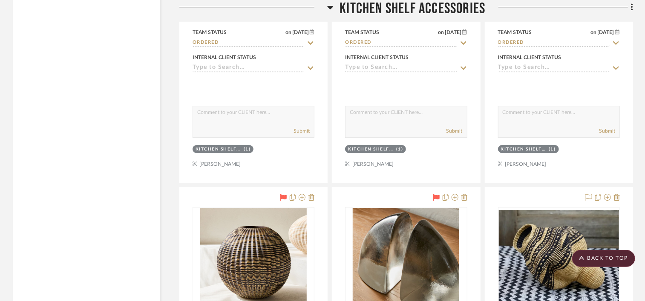
scroll to position [3023, 0]
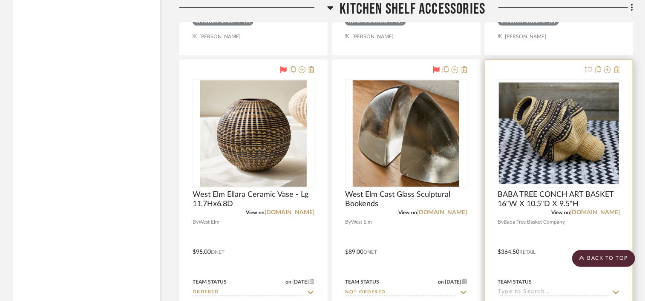
click at [618, 70] on icon at bounding box center [617, 69] width 6 height 7
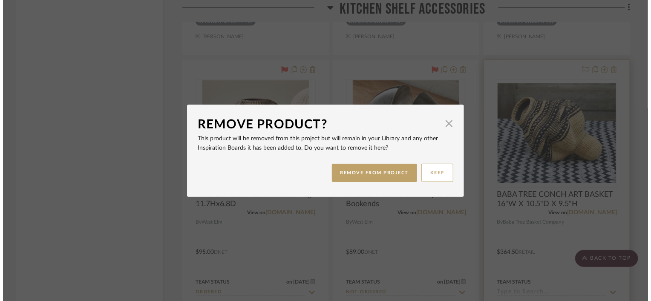
scroll to position [0, 0]
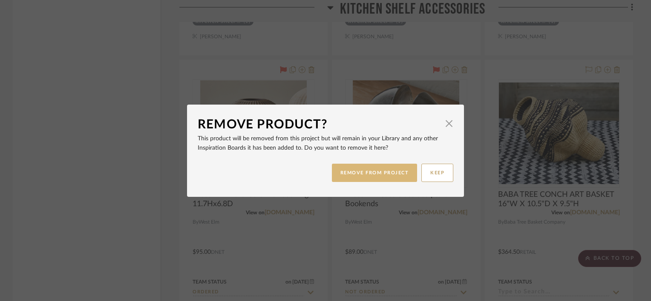
click at [388, 169] on button "REMOVE FROM PROJECT" at bounding box center [375, 173] width 86 height 18
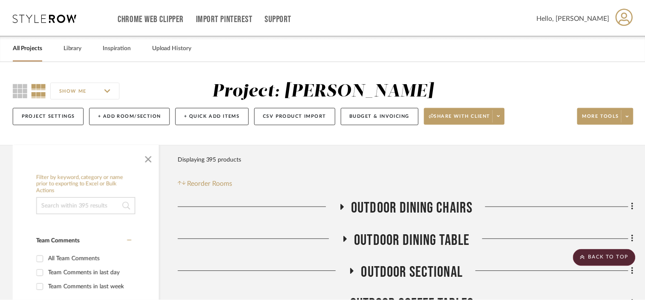
scroll to position [3023, 0]
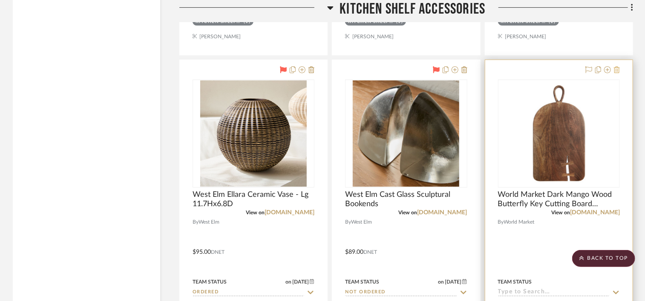
click at [619, 70] on icon at bounding box center [617, 69] width 6 height 7
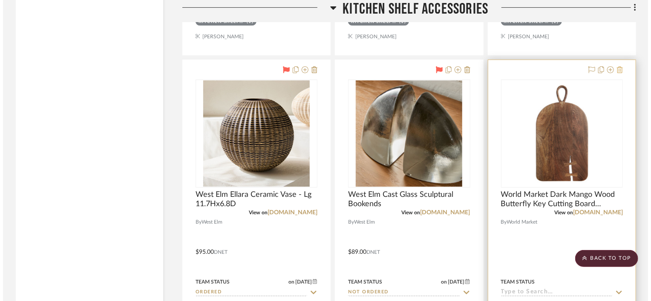
scroll to position [0, 0]
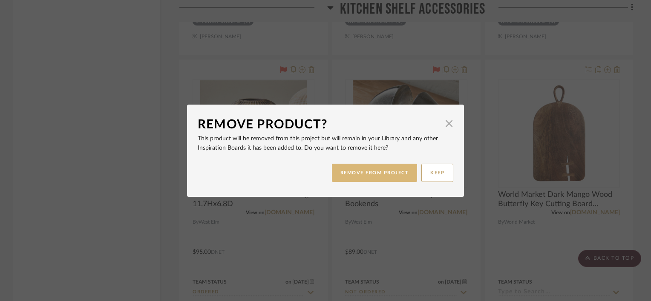
click at [373, 176] on button "REMOVE FROM PROJECT" at bounding box center [375, 173] width 86 height 18
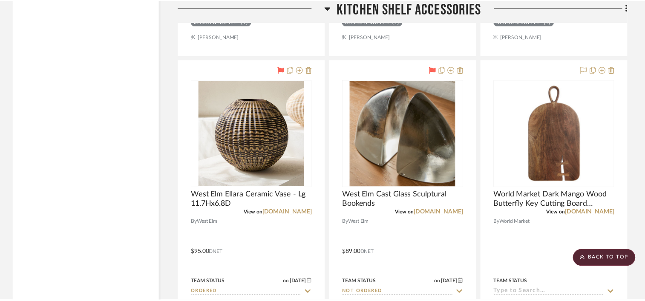
scroll to position [3023, 0]
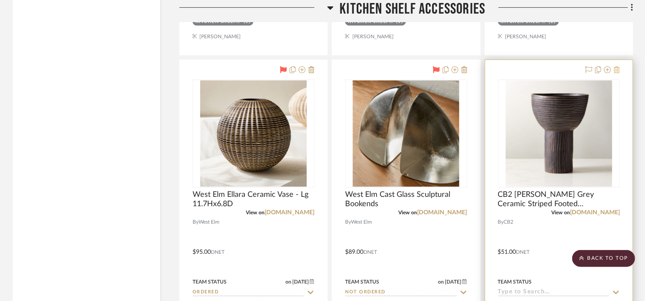
click at [619, 69] on icon at bounding box center [617, 69] width 6 height 7
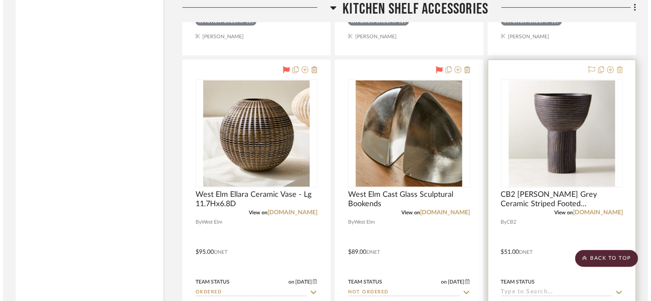
scroll to position [0, 0]
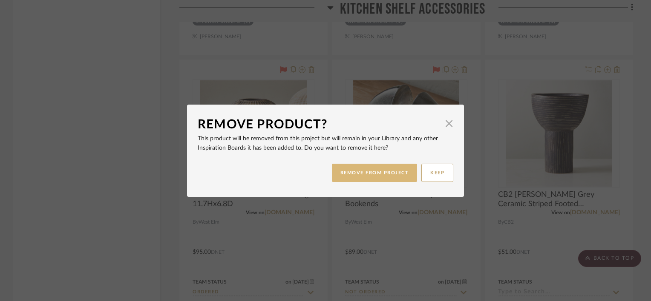
click at [363, 169] on button "REMOVE FROM PROJECT" at bounding box center [375, 173] width 86 height 18
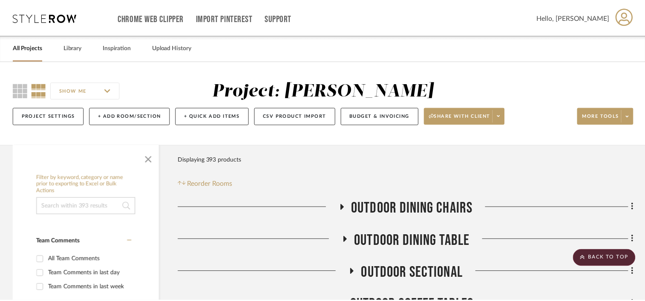
scroll to position [3023, 0]
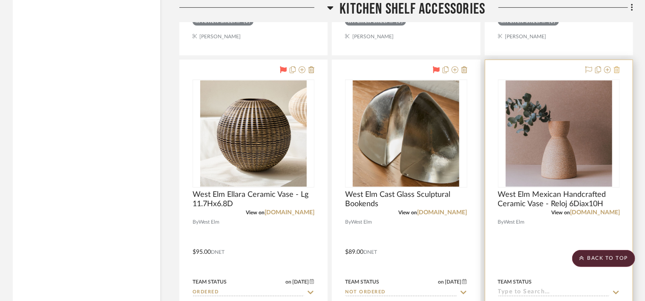
click at [619, 71] on icon at bounding box center [617, 69] width 6 height 7
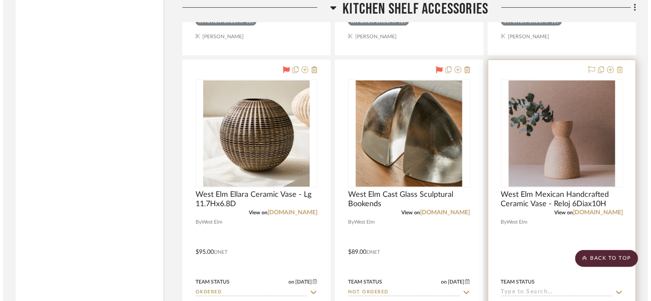
scroll to position [0, 0]
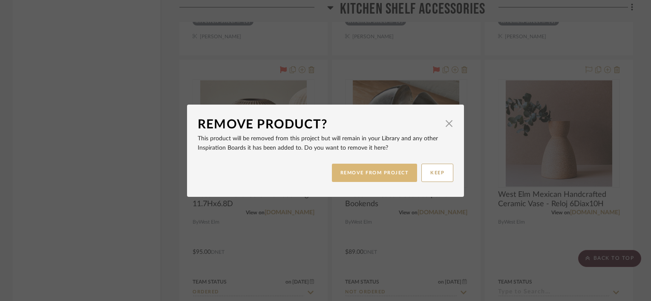
click at [363, 170] on button "REMOVE FROM PROJECT" at bounding box center [375, 173] width 86 height 18
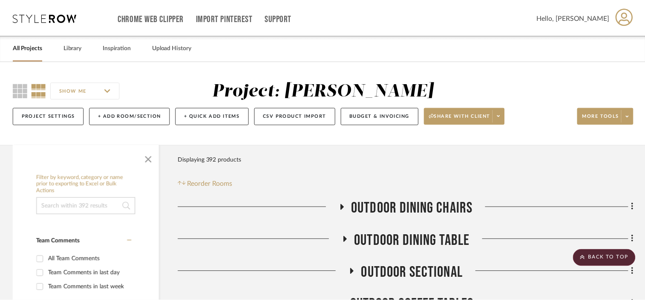
scroll to position [3023, 0]
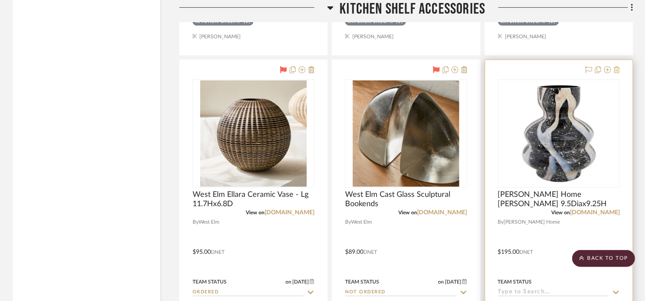
click at [617, 70] on icon at bounding box center [617, 69] width 6 height 7
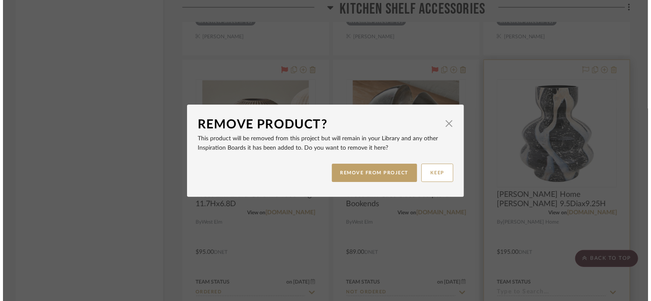
scroll to position [0, 0]
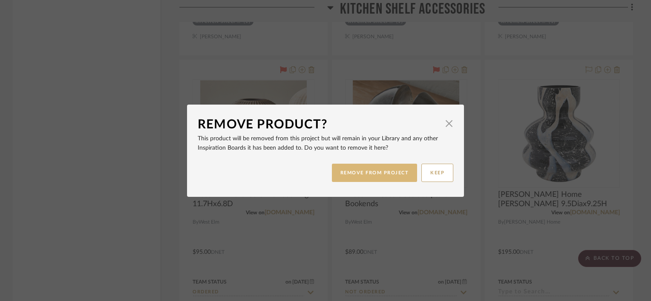
click at [378, 172] on button "REMOVE FROM PROJECT" at bounding box center [375, 173] width 86 height 18
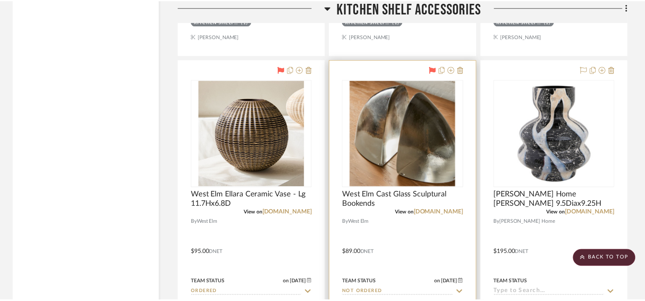
scroll to position [3023, 0]
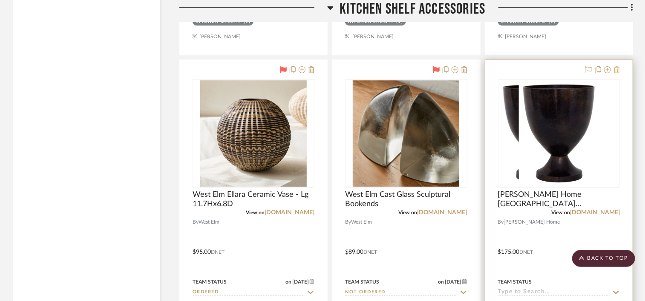
click at [617, 71] on icon at bounding box center [617, 69] width 6 height 7
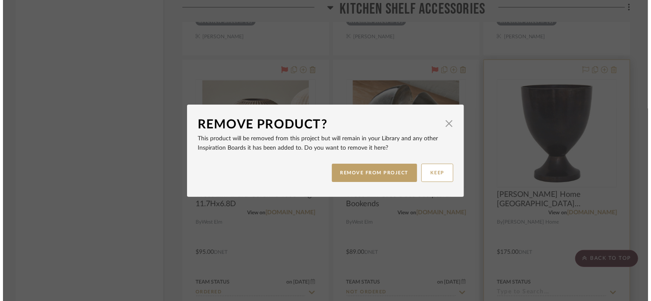
scroll to position [0, 0]
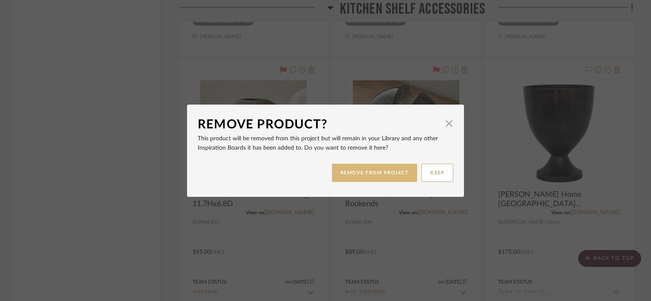
click at [379, 169] on button "REMOVE FROM PROJECT" at bounding box center [375, 173] width 86 height 18
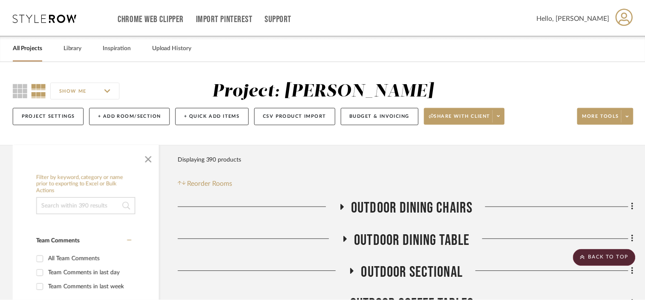
scroll to position [3023, 0]
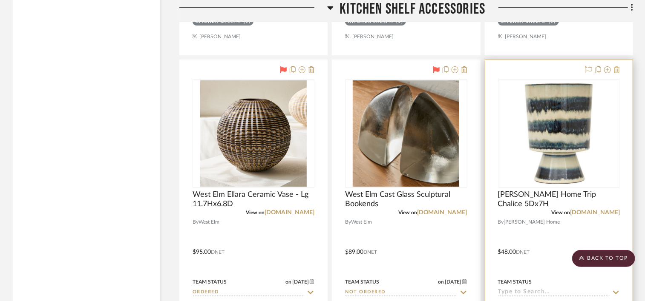
click at [616, 72] on icon at bounding box center [617, 69] width 6 height 7
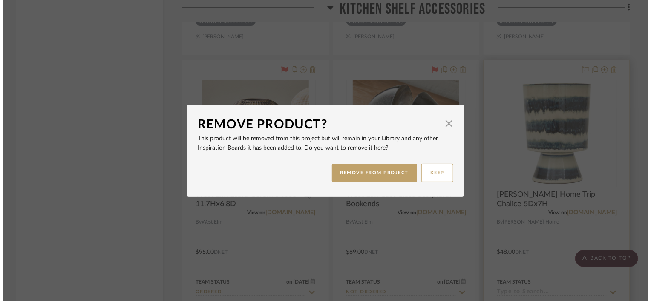
scroll to position [0, 0]
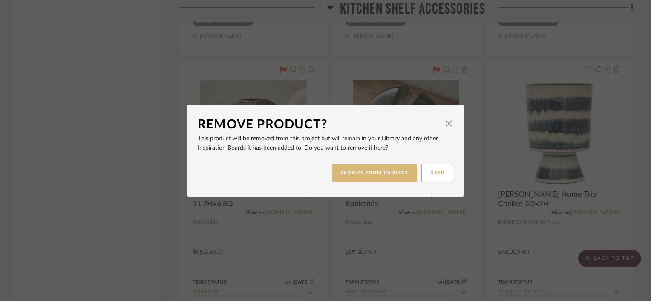
click at [359, 172] on button "REMOVE FROM PROJECT" at bounding box center [375, 173] width 86 height 18
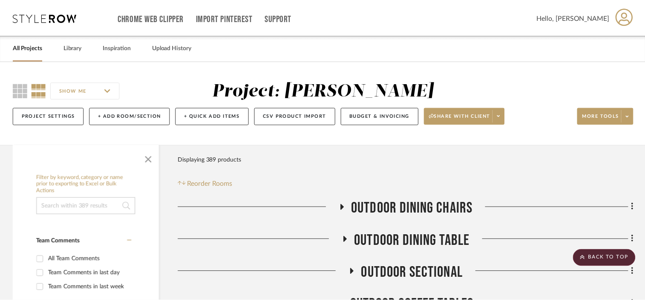
scroll to position [3023, 0]
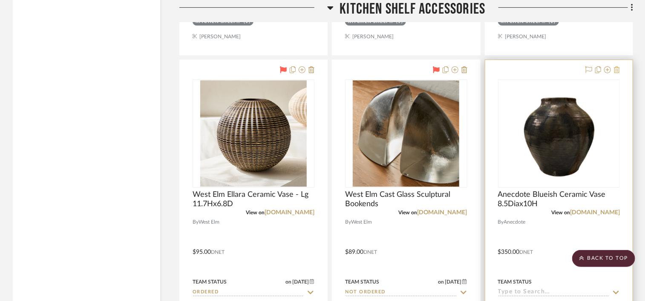
click at [616, 69] on icon at bounding box center [617, 69] width 6 height 7
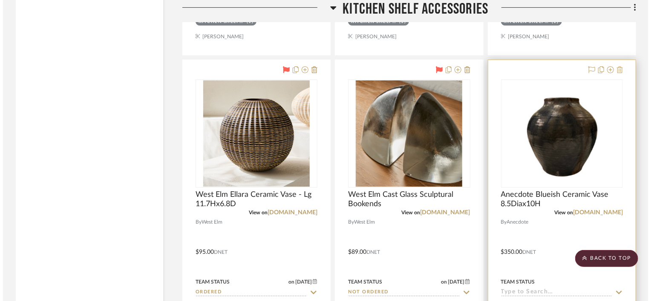
scroll to position [0, 0]
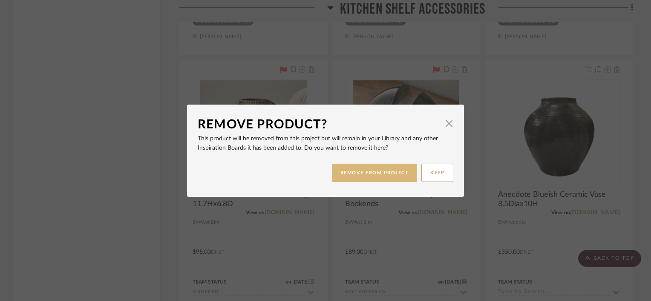
click at [383, 175] on button "REMOVE FROM PROJECT" at bounding box center [375, 173] width 86 height 18
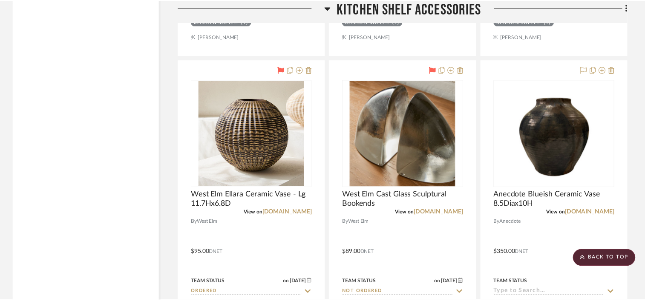
scroll to position [3023, 0]
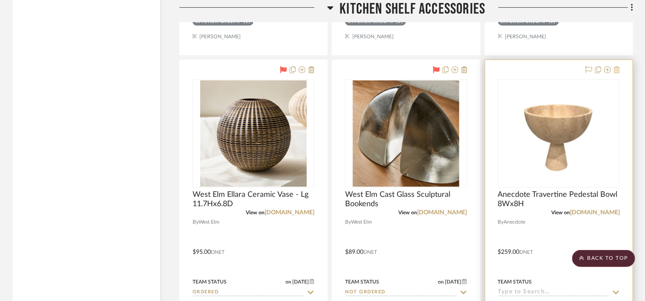
click at [618, 70] on icon at bounding box center [617, 69] width 6 height 7
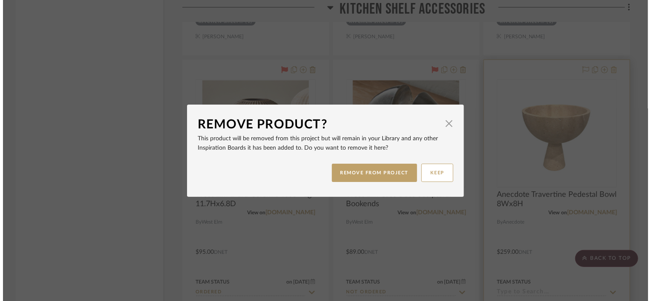
scroll to position [0, 0]
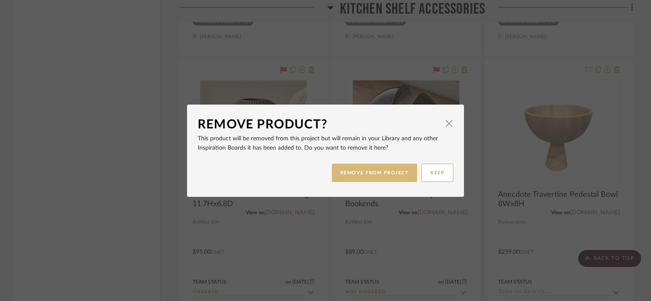
click at [389, 178] on button "REMOVE FROM PROJECT" at bounding box center [375, 173] width 86 height 18
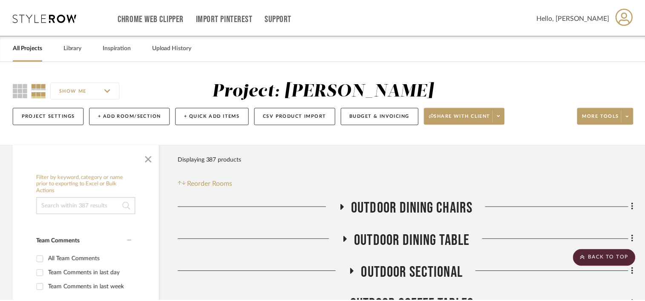
scroll to position [3023, 0]
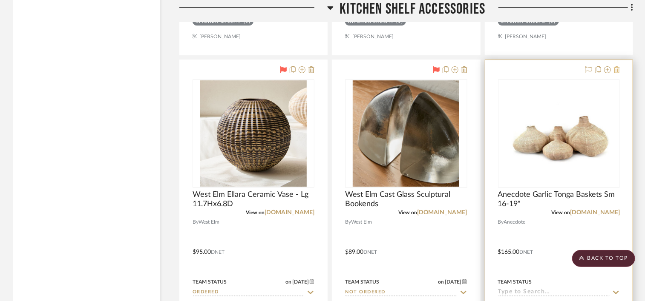
click at [617, 71] on icon at bounding box center [617, 69] width 6 height 7
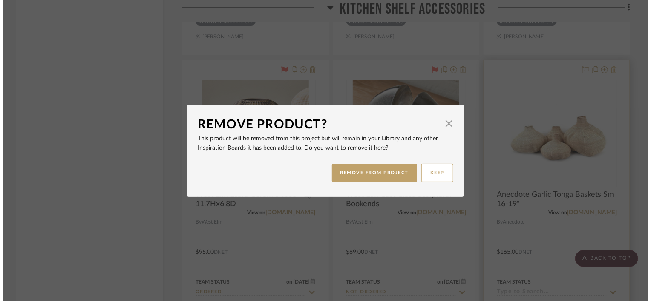
scroll to position [0, 0]
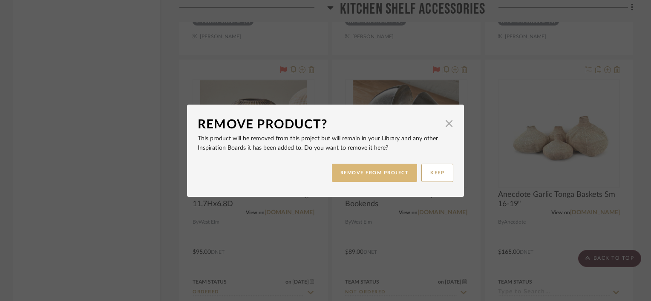
click at [382, 169] on button "REMOVE FROM PROJECT" at bounding box center [375, 173] width 86 height 18
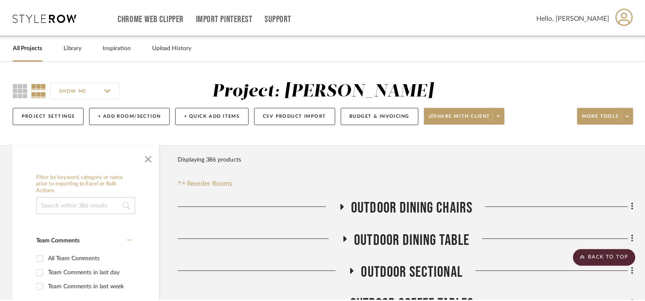
scroll to position [3023, 0]
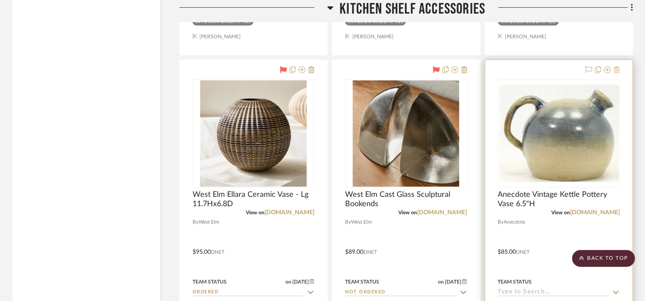
click at [617, 70] on icon at bounding box center [617, 69] width 6 height 7
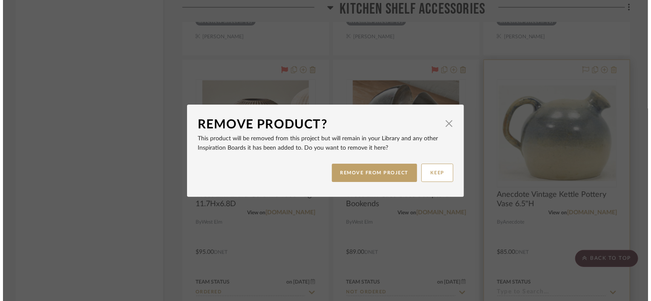
scroll to position [0, 0]
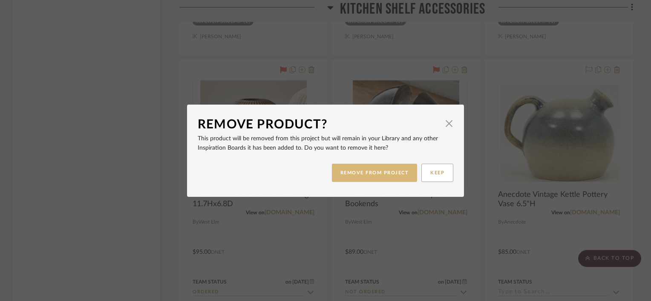
click at [367, 176] on button "REMOVE FROM PROJECT" at bounding box center [375, 173] width 86 height 18
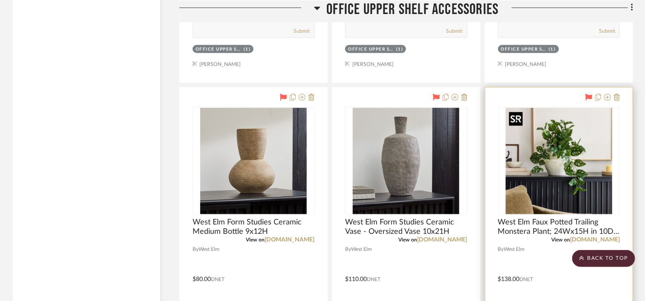
scroll to position [3832, 0]
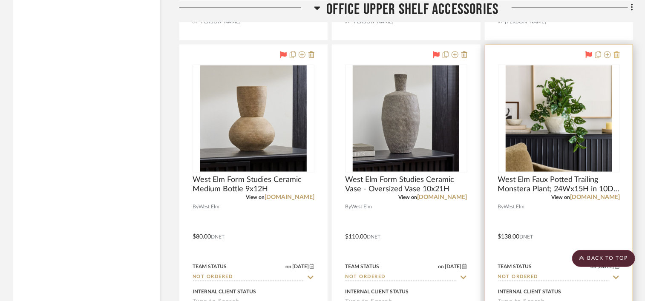
click at [616, 58] on icon at bounding box center [617, 55] width 6 height 7
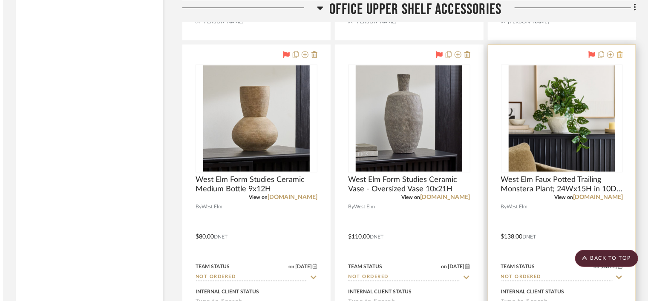
scroll to position [0, 0]
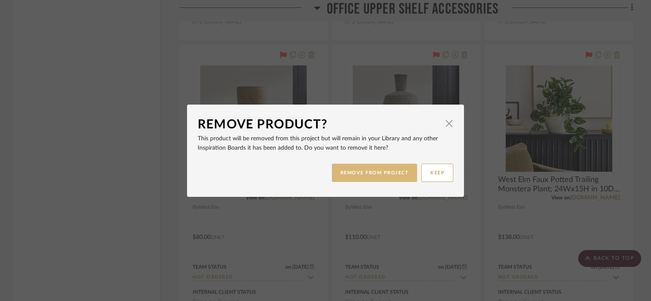
click at [364, 164] on button "REMOVE FROM PROJECT" at bounding box center [375, 173] width 86 height 18
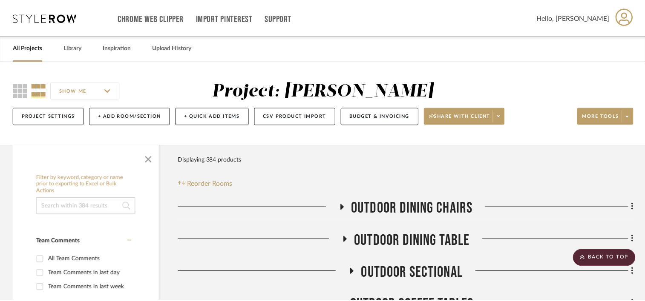
scroll to position [3832, 0]
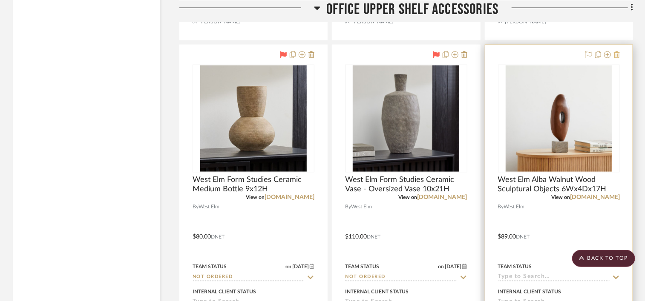
click at [618, 55] on icon at bounding box center [617, 55] width 6 height 7
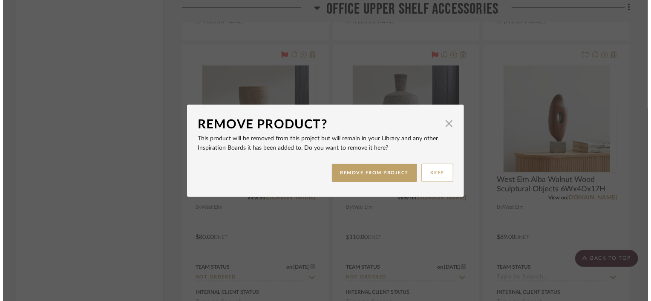
scroll to position [0, 0]
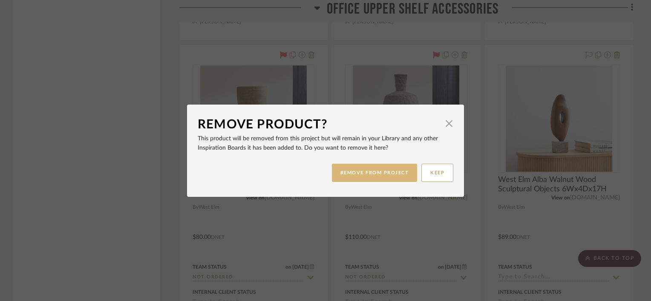
click at [363, 170] on button "REMOVE FROM PROJECT" at bounding box center [375, 173] width 86 height 18
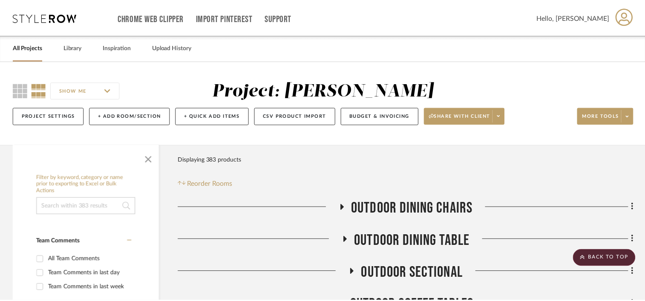
scroll to position [3832, 0]
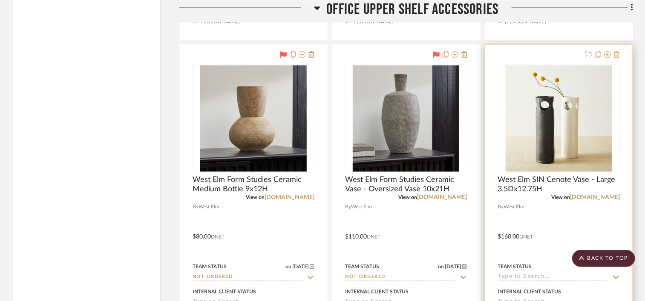
click at [616, 56] on icon at bounding box center [617, 55] width 6 height 7
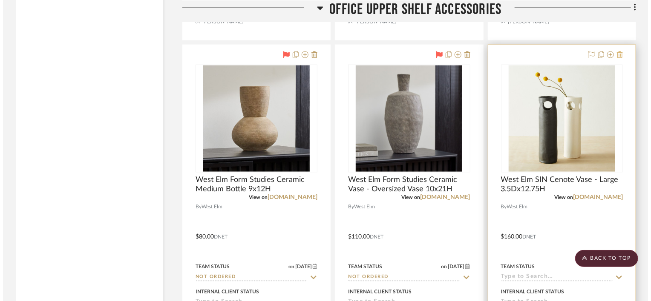
scroll to position [0, 0]
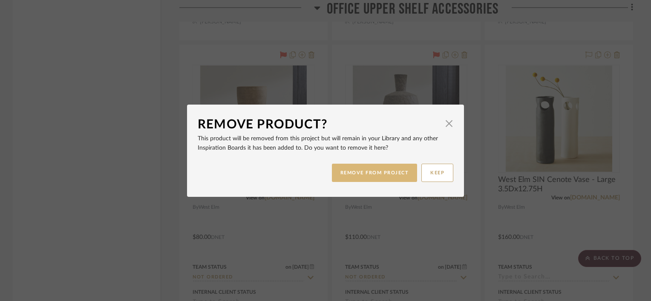
click at [359, 169] on button "REMOVE FROM PROJECT" at bounding box center [375, 173] width 86 height 18
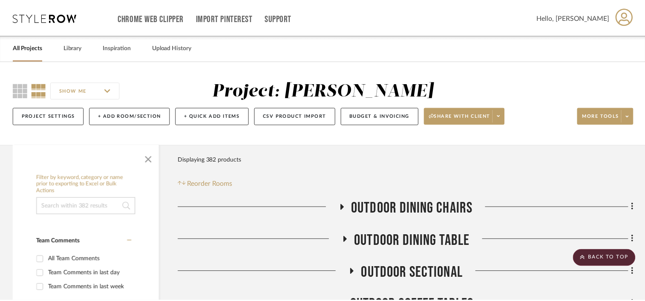
scroll to position [3832, 0]
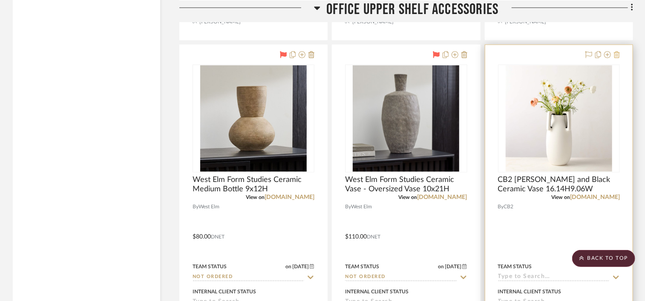
click at [615, 55] on icon at bounding box center [617, 55] width 6 height 7
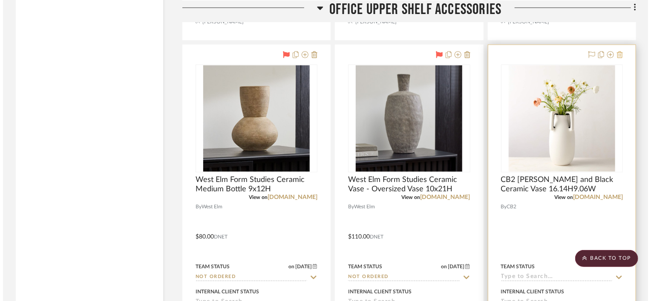
scroll to position [0, 0]
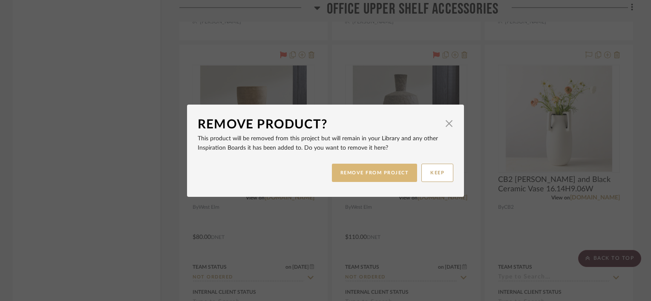
click at [347, 172] on button "REMOVE FROM PROJECT" at bounding box center [375, 173] width 86 height 18
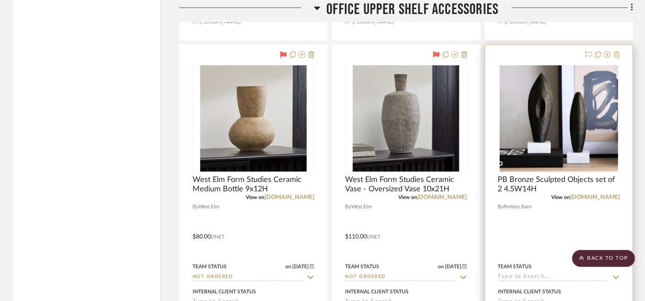
click at [616, 56] on icon at bounding box center [617, 55] width 6 height 7
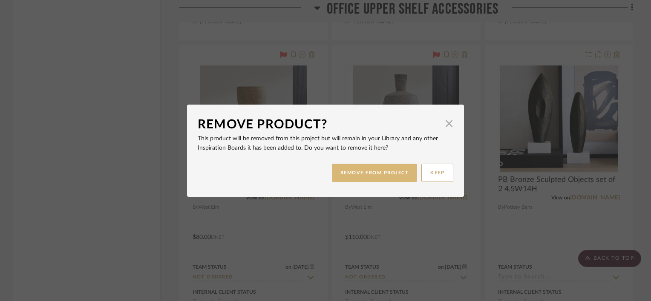
click at [369, 176] on button "REMOVE FROM PROJECT" at bounding box center [375, 173] width 86 height 18
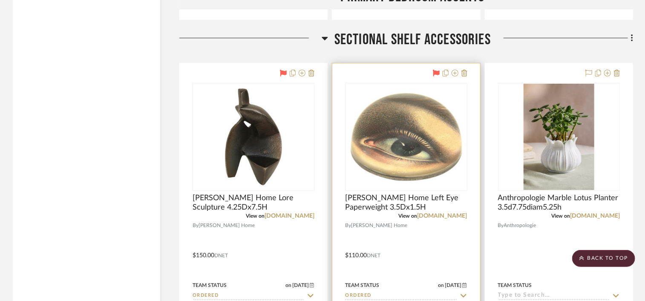
click at [438, 75] on icon at bounding box center [436, 73] width 7 height 7
click at [467, 75] on icon at bounding box center [464, 73] width 6 height 7
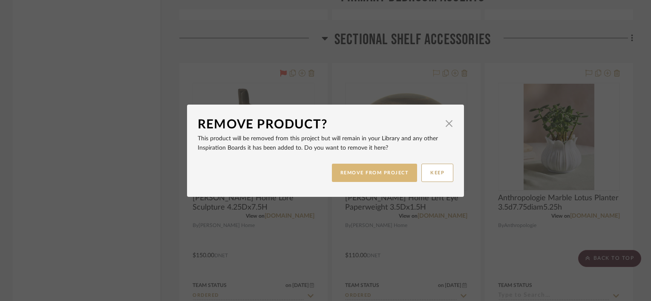
click at [382, 176] on button "REMOVE FROM PROJECT" at bounding box center [375, 173] width 86 height 18
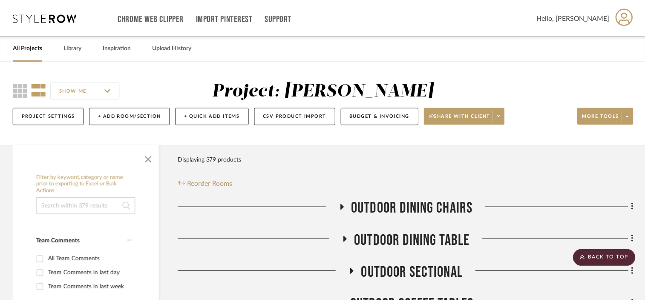
scroll to position [5024, 0]
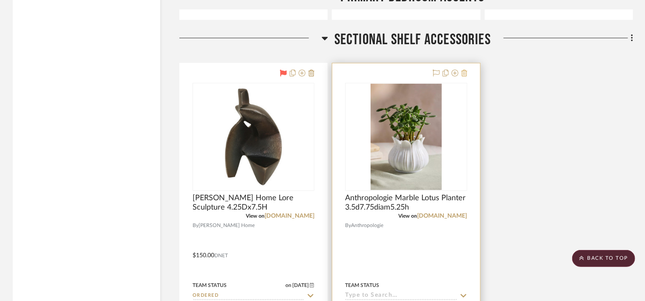
click at [462, 75] on icon at bounding box center [464, 73] width 6 height 7
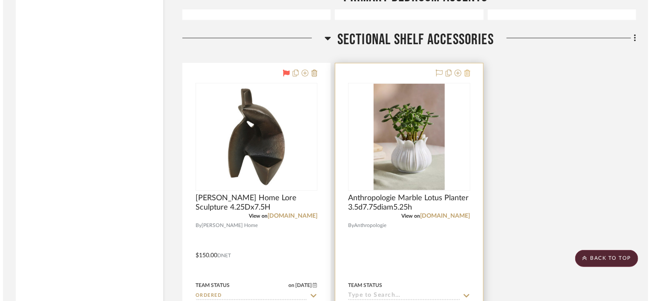
scroll to position [0, 0]
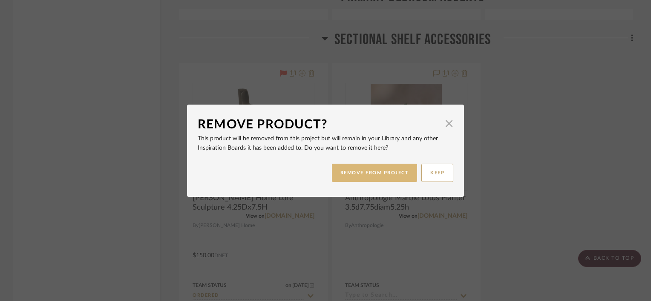
click at [373, 174] on button "REMOVE FROM PROJECT" at bounding box center [375, 173] width 86 height 18
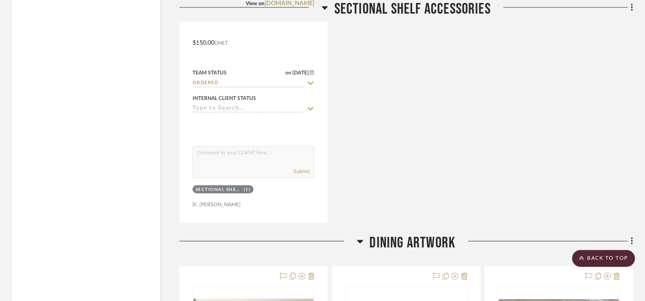
scroll to position [5408, 0]
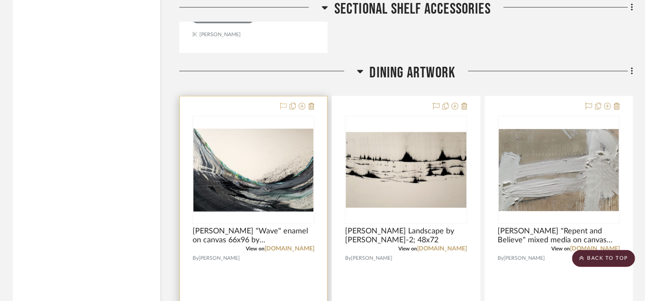
click at [282, 106] on icon at bounding box center [283, 106] width 7 height 7
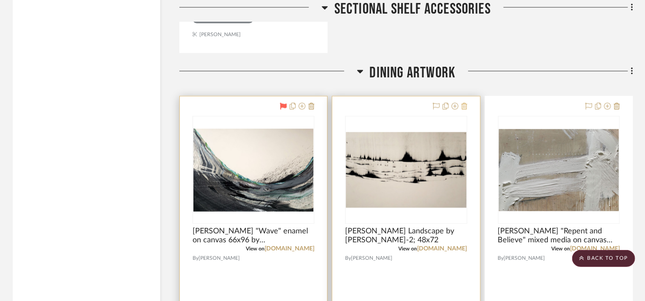
click at [465, 107] on icon at bounding box center [464, 106] width 6 height 7
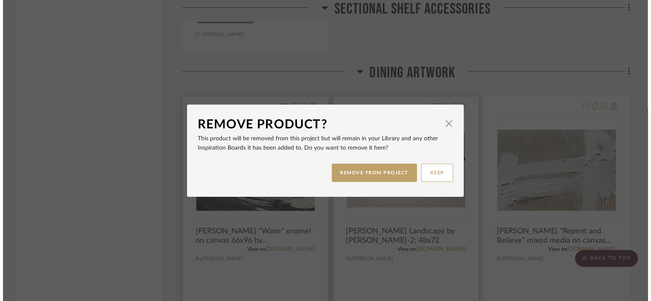
scroll to position [0, 0]
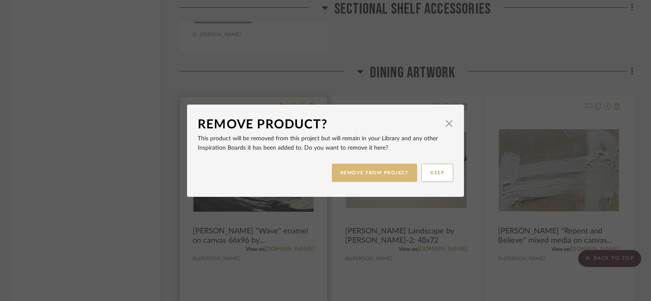
click at [375, 170] on button "REMOVE FROM PROJECT" at bounding box center [375, 173] width 86 height 18
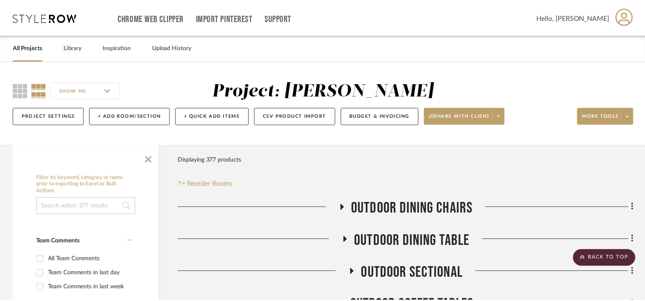
scroll to position [5408, 0]
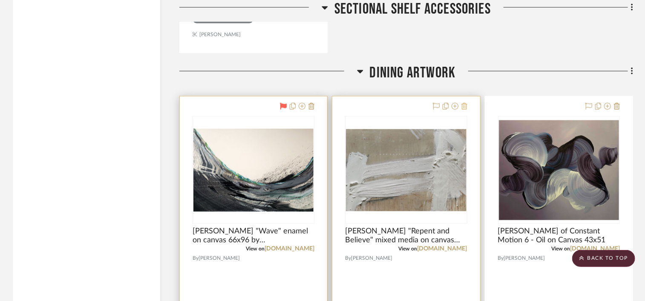
click at [463, 104] on button at bounding box center [464, 107] width 6 height 10
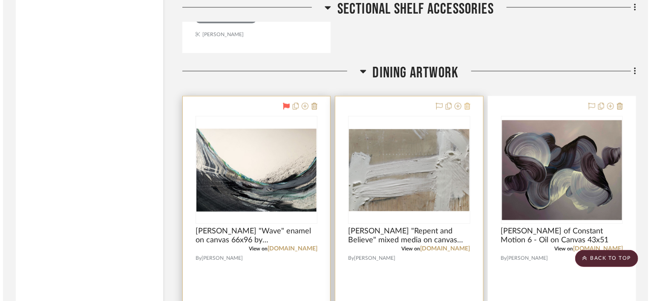
scroll to position [0, 0]
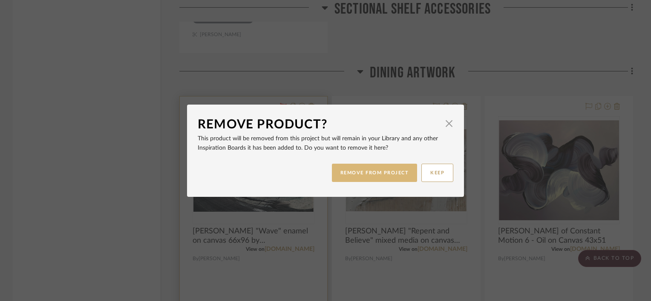
click at [367, 175] on button "REMOVE FROM PROJECT" at bounding box center [375, 173] width 86 height 18
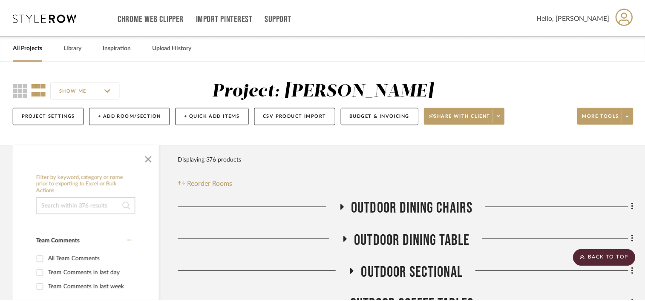
scroll to position [5408, 0]
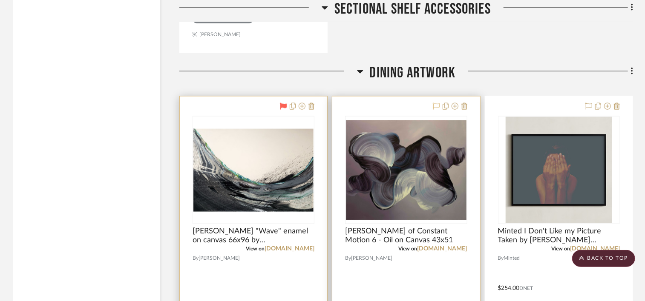
click at [435, 107] on icon at bounding box center [436, 106] width 7 height 7
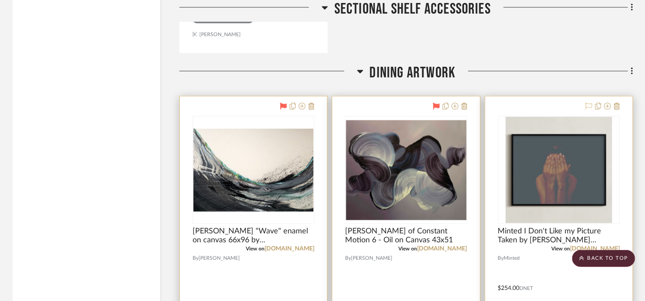
click at [587, 107] on icon at bounding box center [588, 106] width 7 height 7
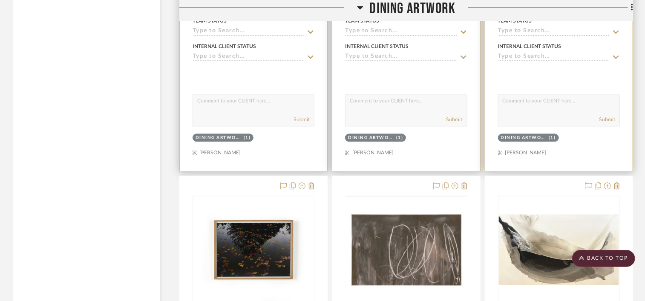
scroll to position [5833, 0]
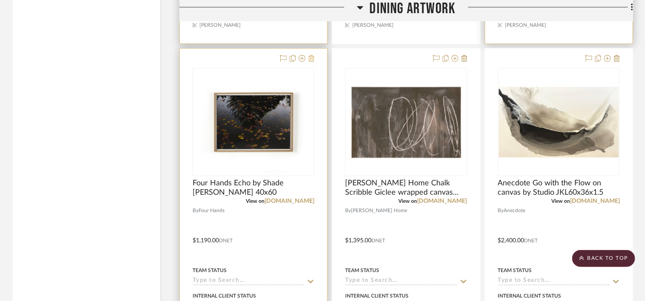
click at [311, 59] on icon at bounding box center [311, 58] width 6 height 7
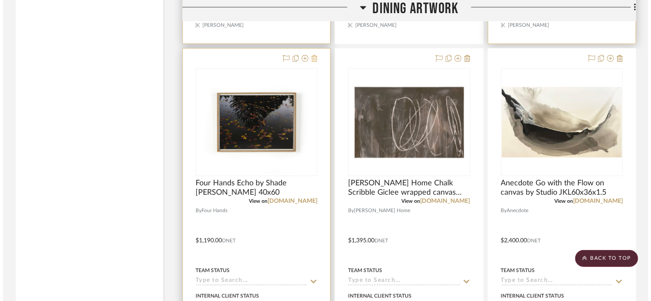
scroll to position [0, 0]
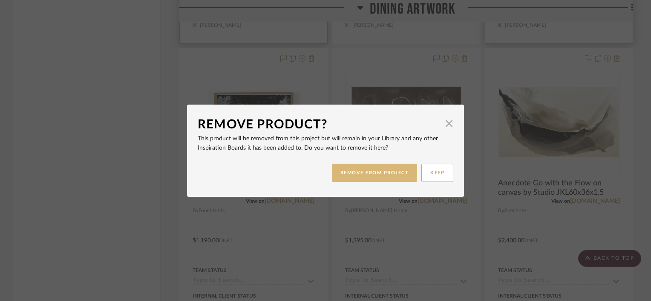
click at [342, 175] on button "REMOVE FROM PROJECT" at bounding box center [375, 173] width 86 height 18
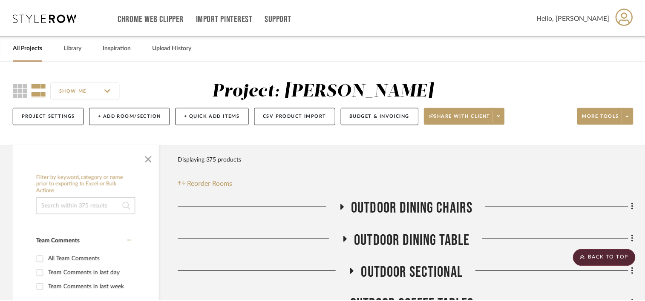
scroll to position [5833, 0]
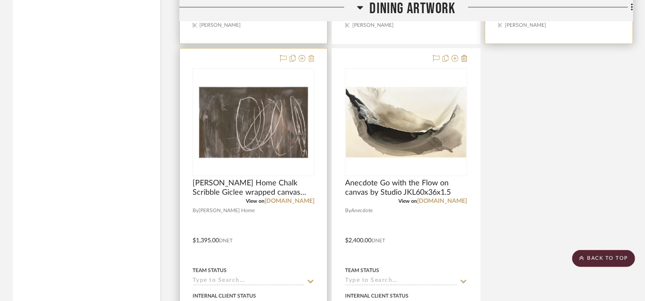
click at [310, 60] on icon at bounding box center [311, 58] width 6 height 7
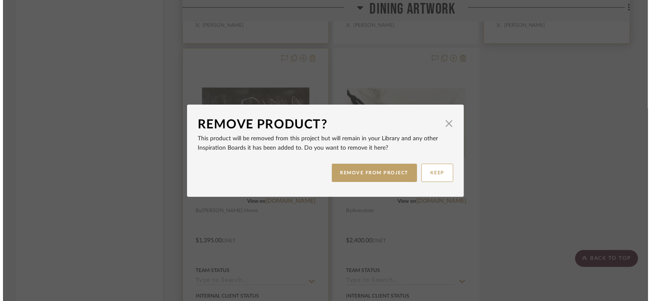
scroll to position [0, 0]
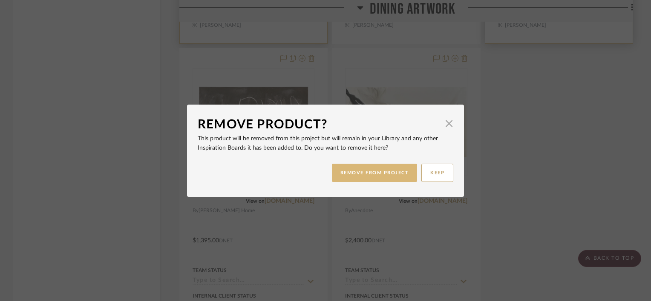
click at [353, 174] on button "REMOVE FROM PROJECT" at bounding box center [375, 173] width 86 height 18
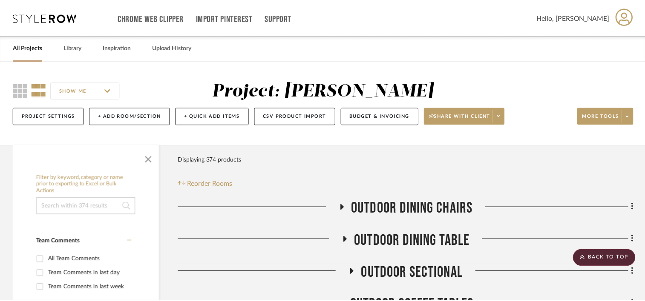
scroll to position [5833, 0]
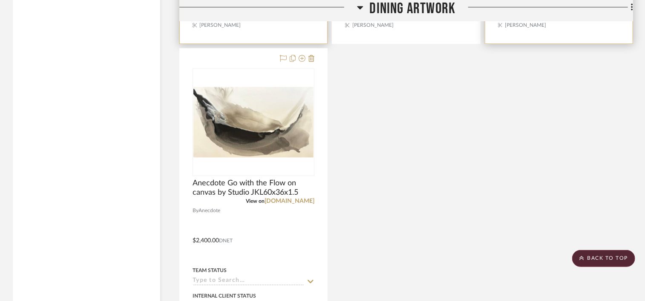
click at [311, 60] on icon at bounding box center [311, 58] width 6 height 7
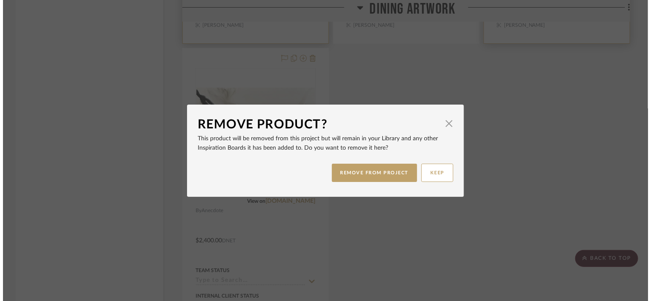
scroll to position [0, 0]
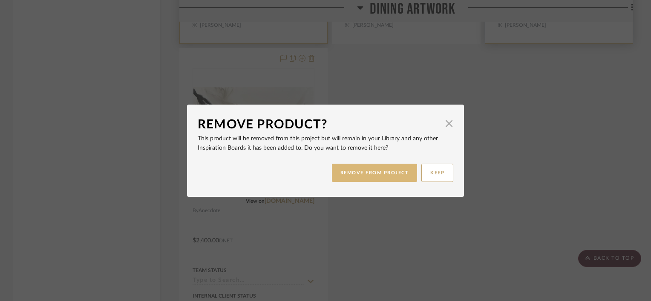
click at [355, 172] on button "REMOVE FROM PROJECT" at bounding box center [375, 173] width 86 height 18
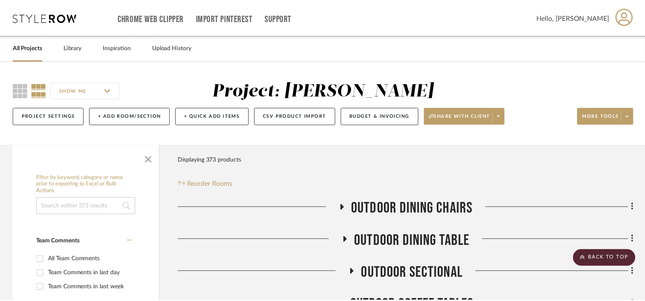
scroll to position [5833, 0]
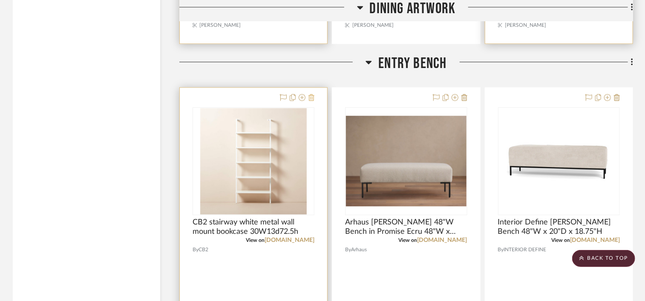
click at [310, 100] on icon at bounding box center [311, 97] width 6 height 7
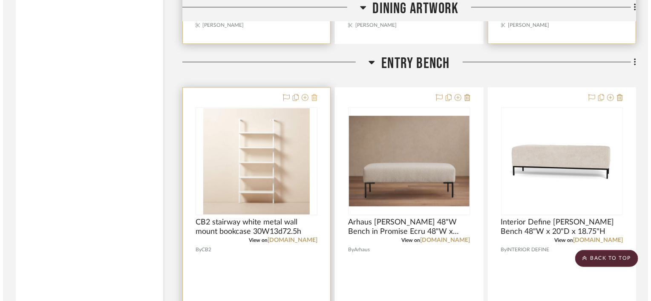
scroll to position [0, 0]
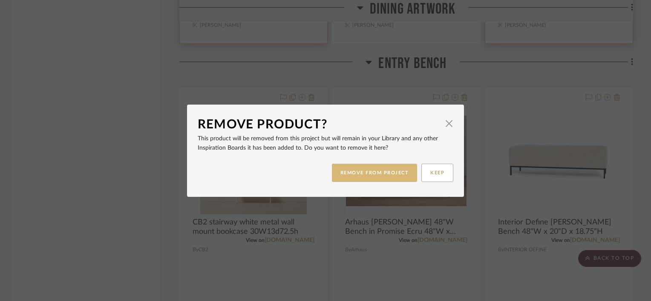
click at [335, 175] on button "REMOVE FROM PROJECT" at bounding box center [375, 173] width 86 height 18
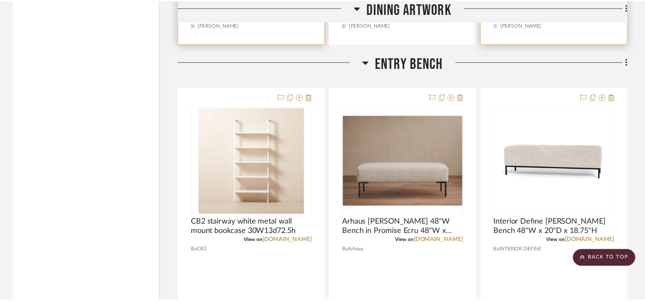
scroll to position [5833, 0]
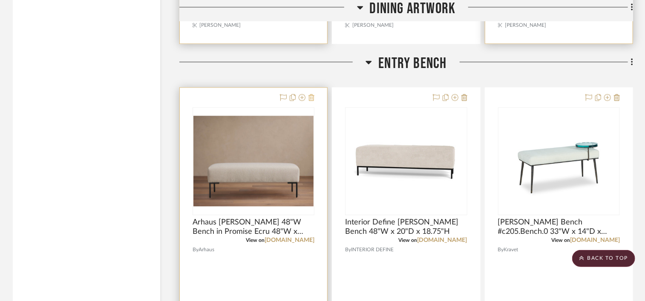
click at [314, 97] on icon at bounding box center [311, 97] width 6 height 7
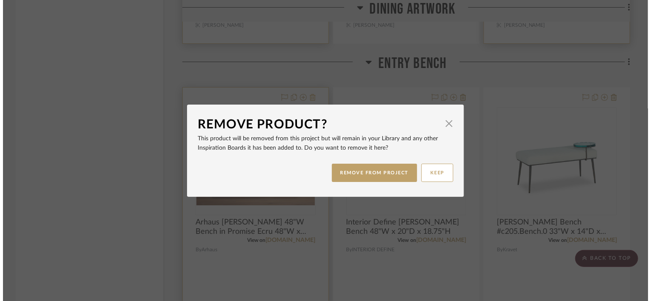
scroll to position [0, 0]
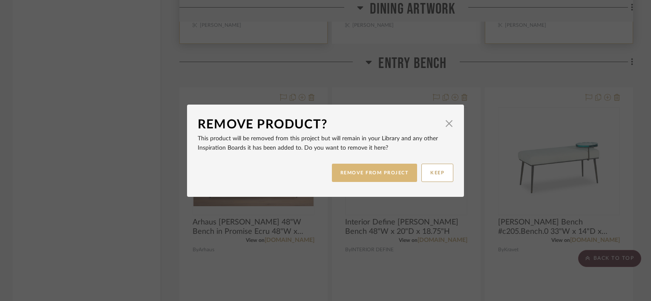
click at [340, 171] on button "REMOVE FROM PROJECT" at bounding box center [375, 173] width 86 height 18
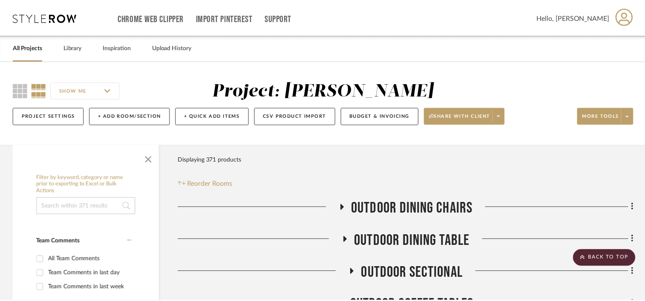
scroll to position [5833, 0]
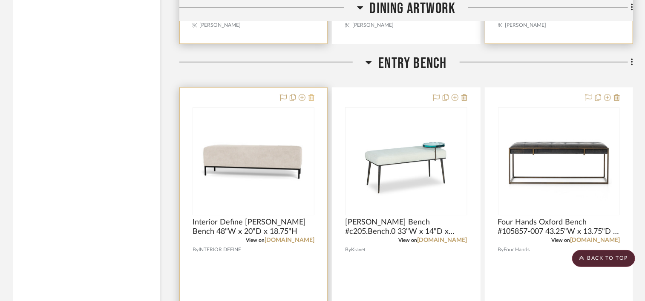
click at [309, 98] on icon at bounding box center [311, 97] width 6 height 7
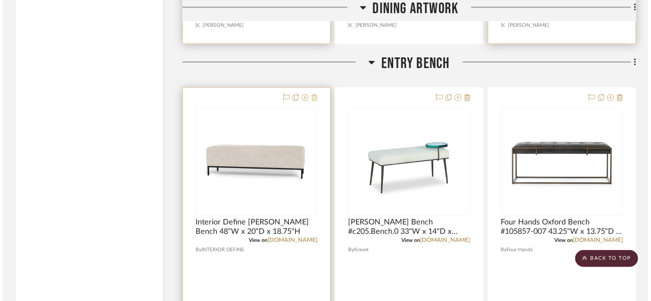
scroll to position [0, 0]
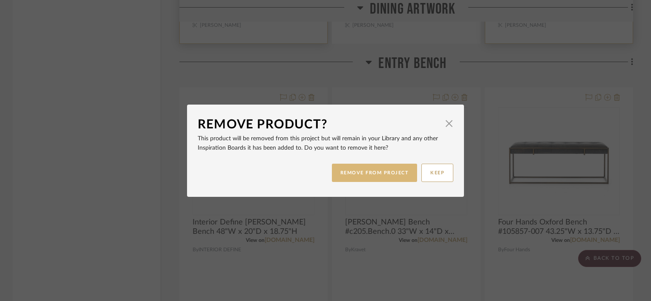
click at [360, 166] on button "REMOVE FROM PROJECT" at bounding box center [375, 173] width 86 height 18
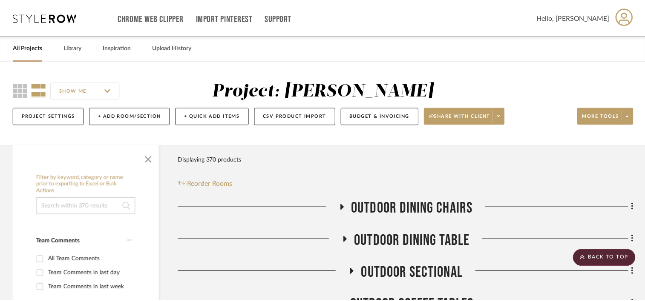
scroll to position [5833, 0]
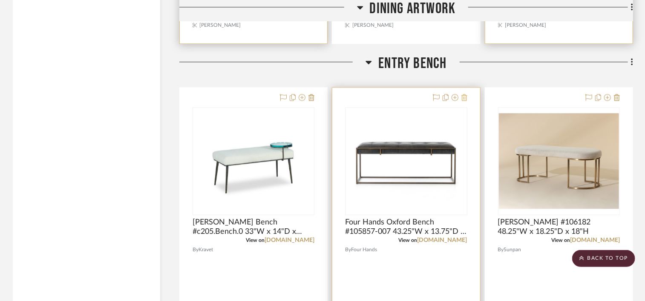
click at [464, 97] on icon at bounding box center [464, 97] width 6 height 7
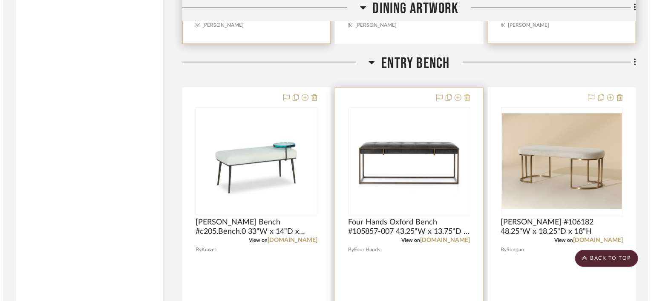
scroll to position [0, 0]
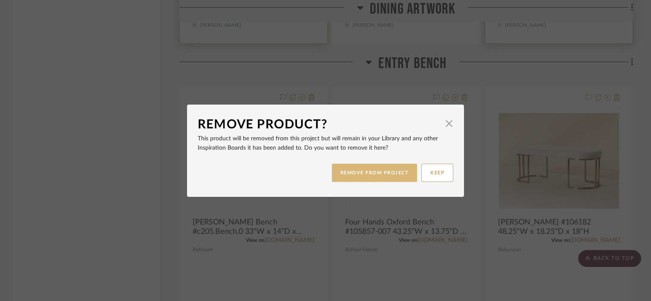
click at [362, 167] on button "REMOVE FROM PROJECT" at bounding box center [375, 173] width 86 height 18
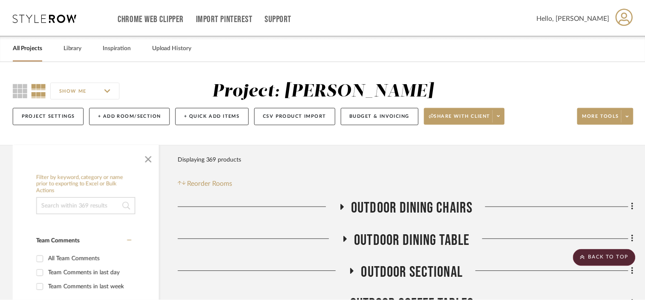
scroll to position [5833, 0]
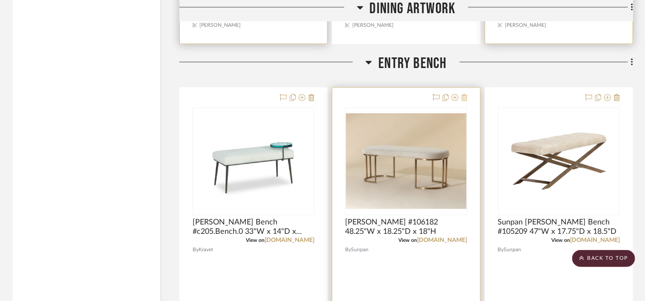
click at [464, 100] on icon at bounding box center [464, 97] width 6 height 7
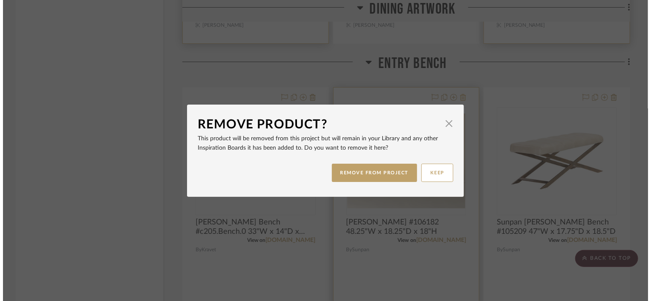
scroll to position [0, 0]
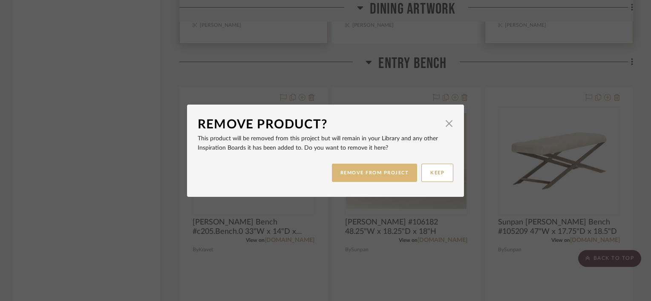
click at [374, 169] on button "REMOVE FROM PROJECT" at bounding box center [375, 173] width 86 height 18
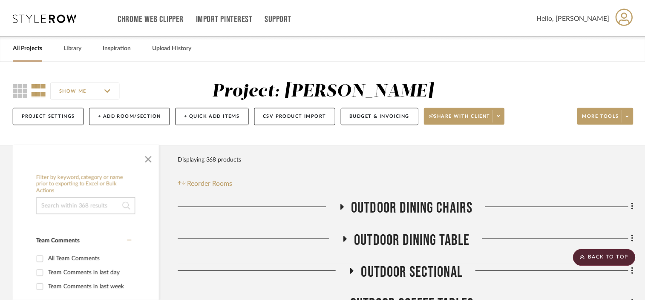
scroll to position [5833, 0]
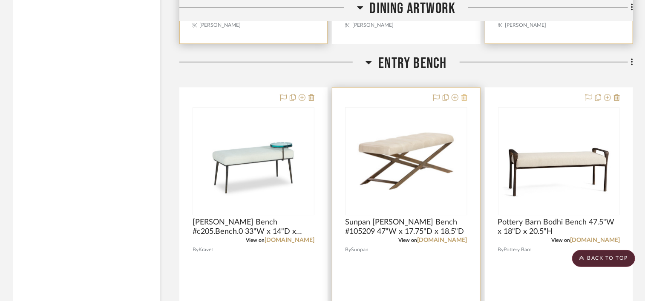
click at [464, 100] on icon at bounding box center [464, 97] width 6 height 7
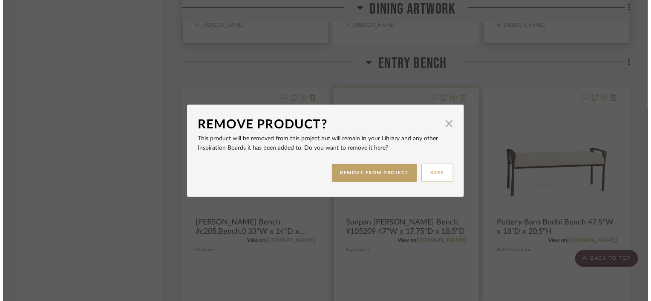
scroll to position [0, 0]
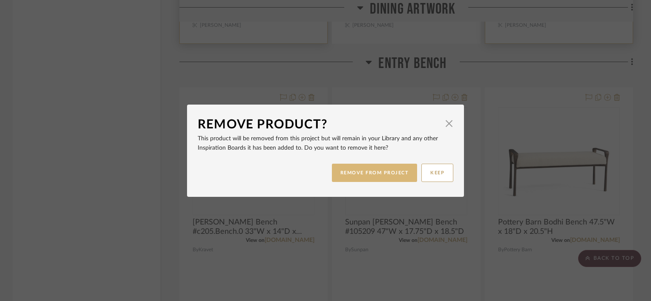
click at [387, 167] on button "REMOVE FROM PROJECT" at bounding box center [375, 173] width 86 height 18
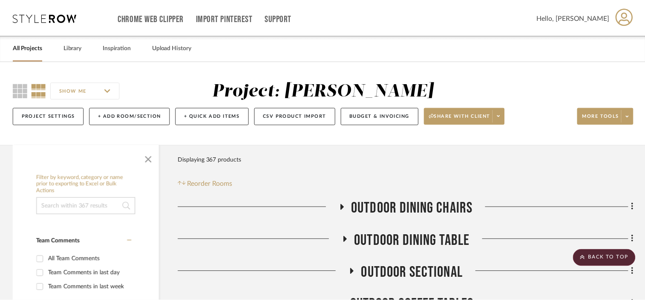
scroll to position [5833, 0]
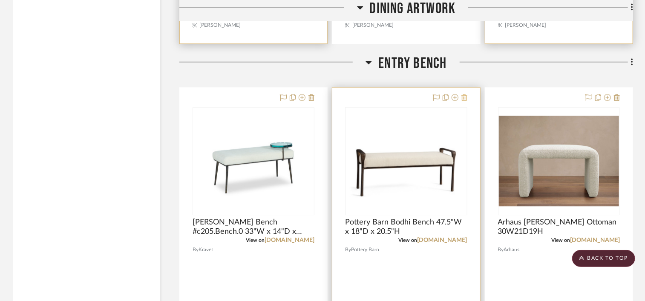
click at [463, 99] on icon at bounding box center [464, 97] width 6 height 7
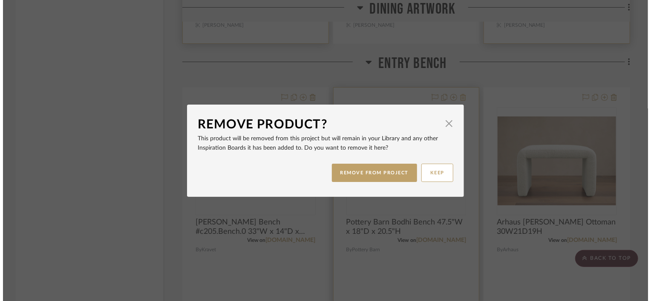
scroll to position [0, 0]
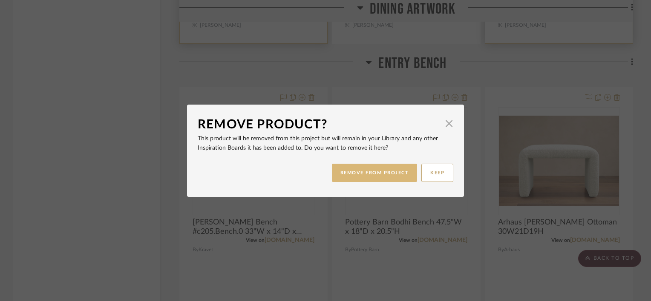
click at [363, 176] on button "REMOVE FROM PROJECT" at bounding box center [375, 173] width 86 height 18
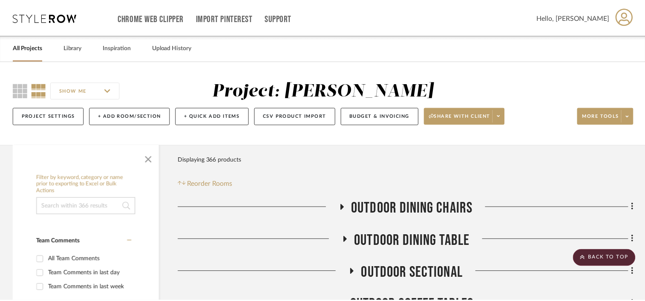
scroll to position [5833, 0]
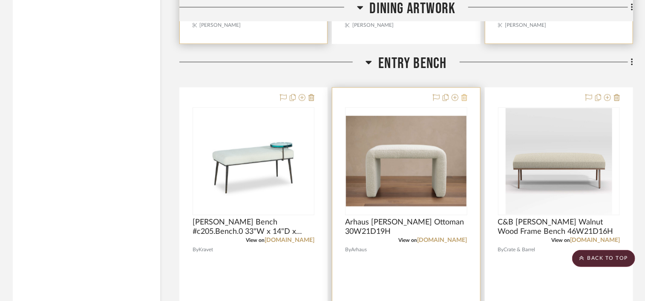
click at [463, 100] on icon at bounding box center [464, 97] width 6 height 7
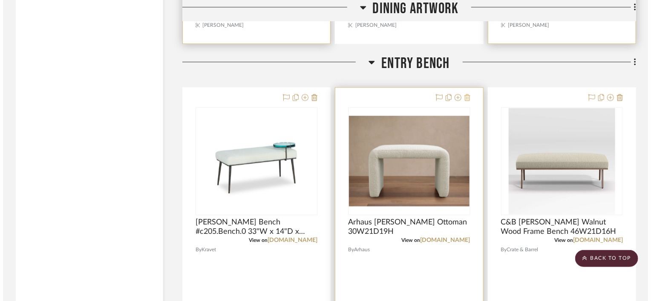
scroll to position [0, 0]
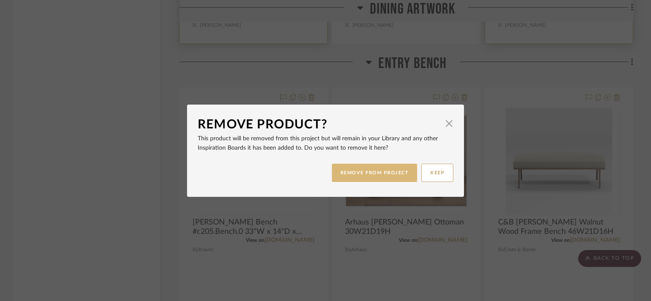
click at [384, 174] on button "REMOVE FROM PROJECT" at bounding box center [375, 173] width 86 height 18
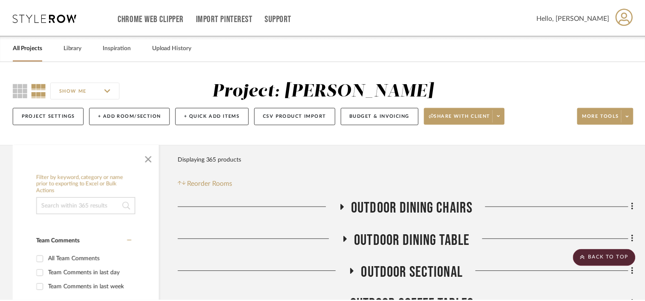
scroll to position [5833, 0]
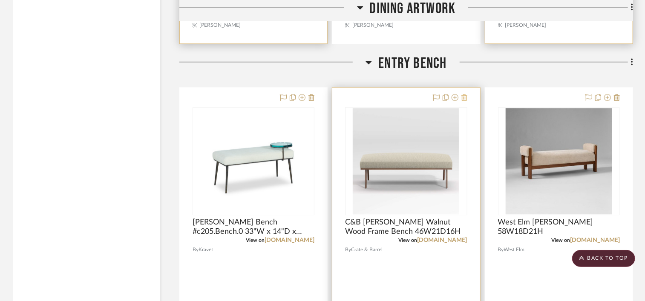
click at [463, 98] on icon at bounding box center [464, 97] width 6 height 7
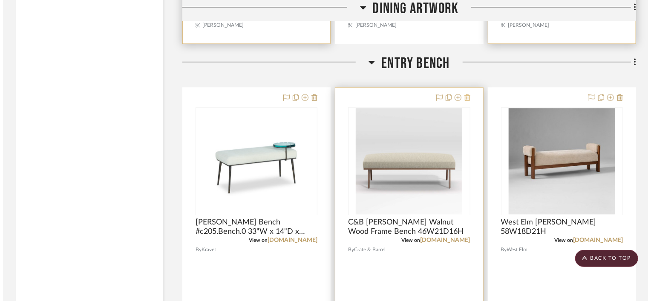
scroll to position [0, 0]
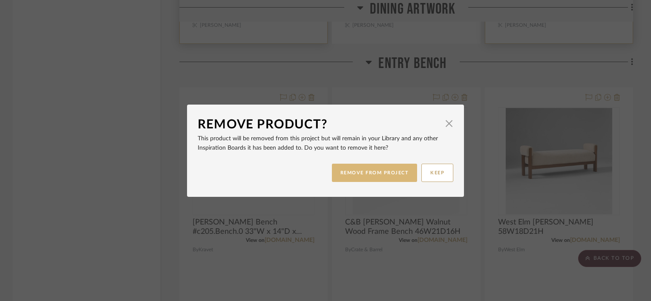
click at [366, 177] on button "REMOVE FROM PROJECT" at bounding box center [375, 173] width 86 height 18
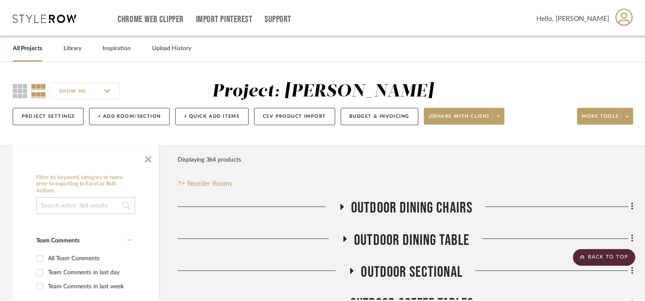
scroll to position [5833, 0]
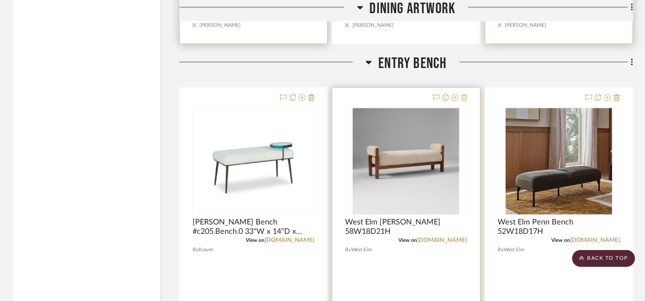
click at [467, 98] on icon at bounding box center [464, 97] width 6 height 7
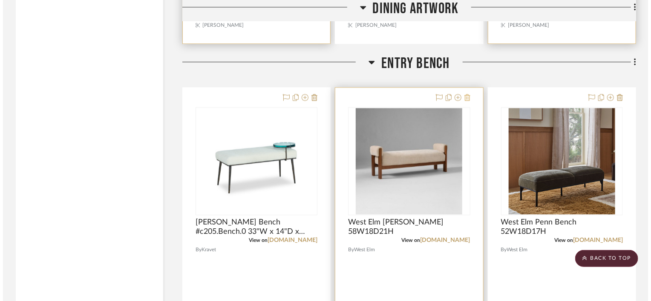
scroll to position [0, 0]
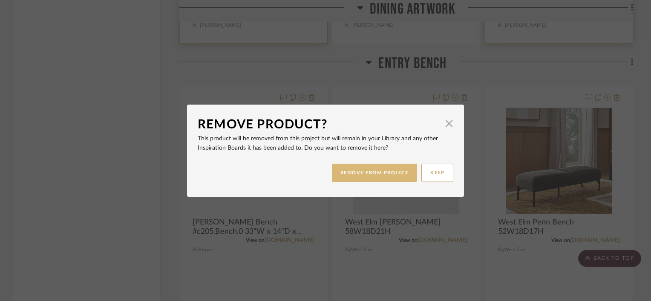
click at [382, 173] on button "REMOVE FROM PROJECT" at bounding box center [375, 173] width 86 height 18
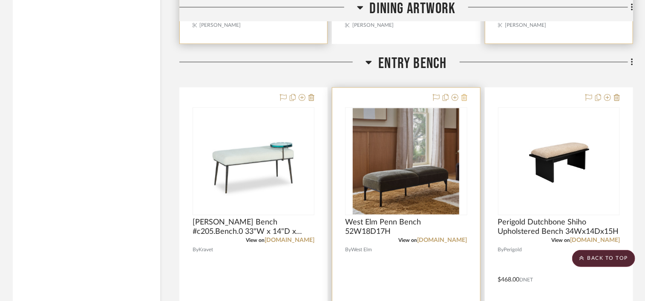
click at [462, 99] on icon at bounding box center [464, 97] width 6 height 7
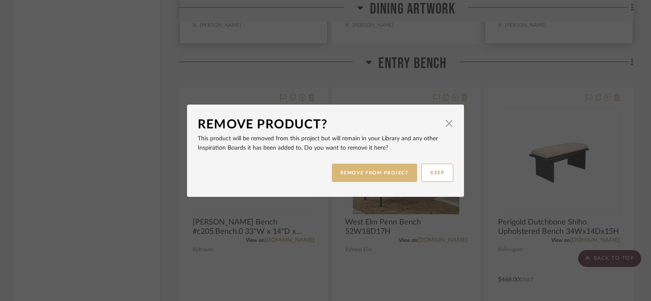
click at [374, 169] on button "REMOVE FROM PROJECT" at bounding box center [375, 173] width 86 height 18
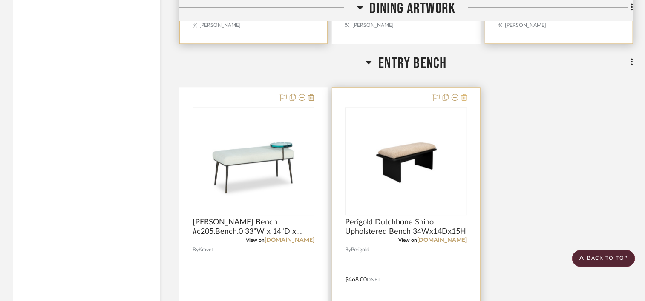
click at [466, 96] on icon at bounding box center [464, 97] width 6 height 7
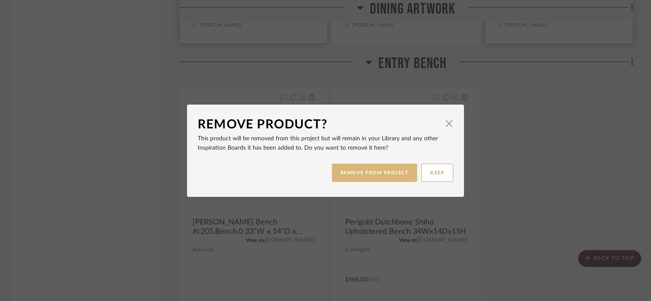
click at [405, 164] on button "REMOVE FROM PROJECT" at bounding box center [375, 173] width 86 height 18
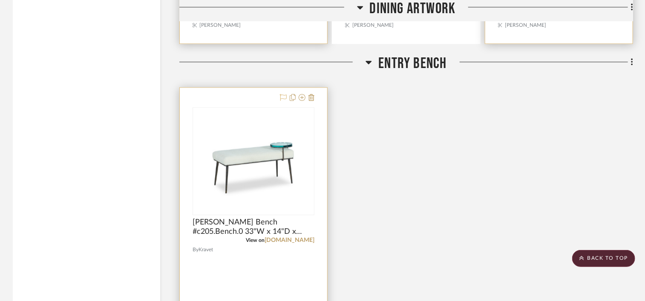
click at [281, 98] on icon at bounding box center [283, 97] width 7 height 7
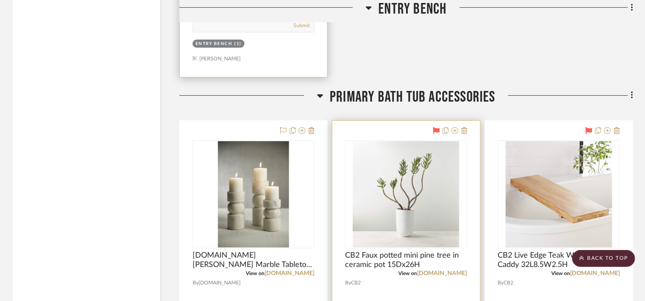
click at [434, 133] on icon at bounding box center [436, 130] width 7 height 7
click at [463, 133] on icon at bounding box center [464, 130] width 6 height 7
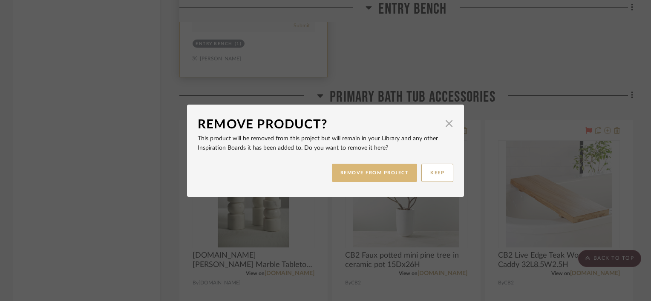
click at [379, 175] on button "REMOVE FROM PROJECT" at bounding box center [375, 173] width 86 height 18
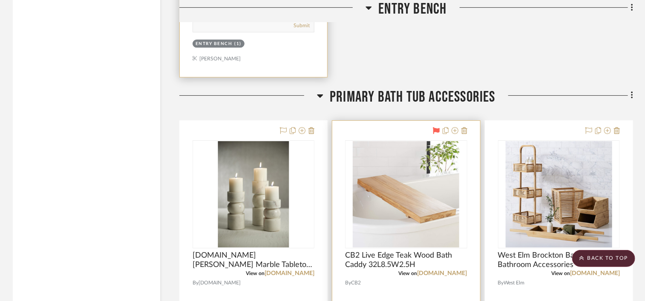
click at [435, 131] on icon at bounding box center [436, 130] width 7 height 7
click at [464, 132] on icon at bounding box center [464, 130] width 6 height 7
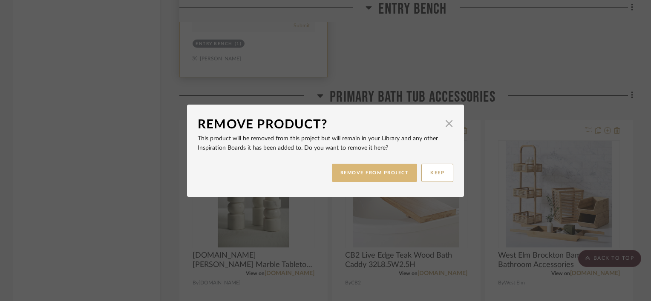
click at [370, 175] on button "REMOVE FROM PROJECT" at bounding box center [375, 173] width 86 height 18
